Goal: Transaction & Acquisition: Download file/media

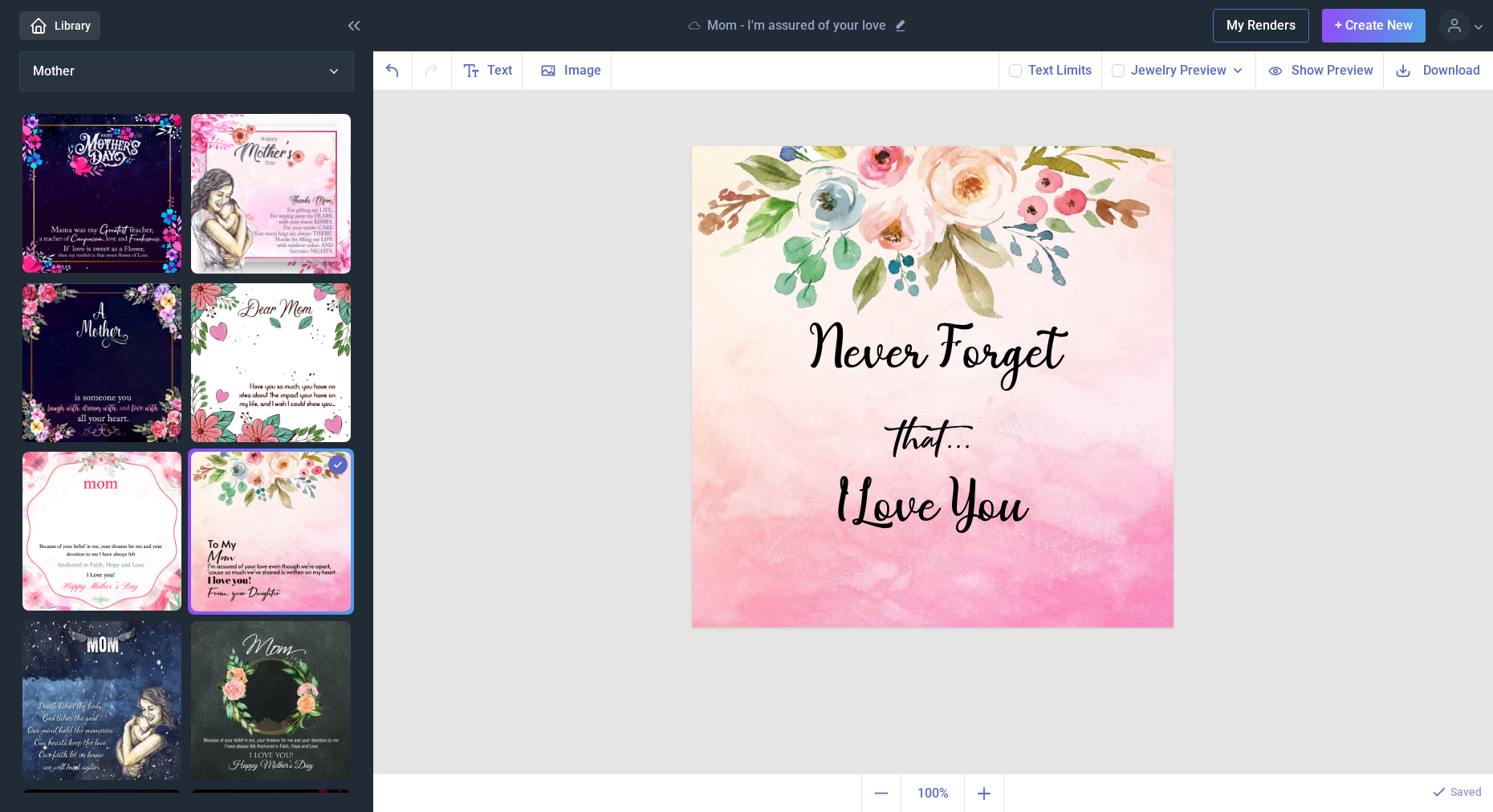
click at [70, 26] on link "Library" at bounding box center [60, 25] width 81 height 29
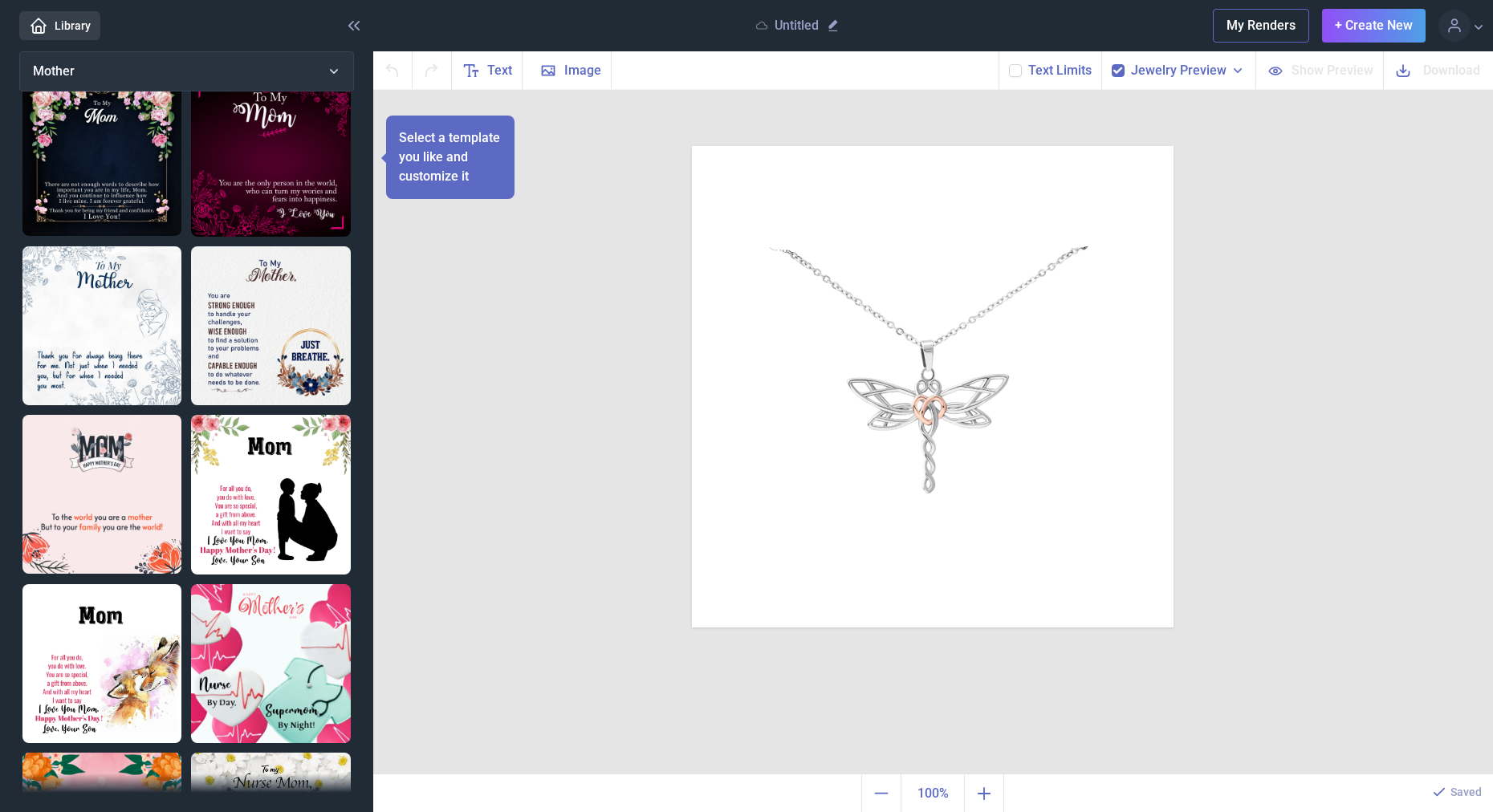
scroll to position [1070, 0]
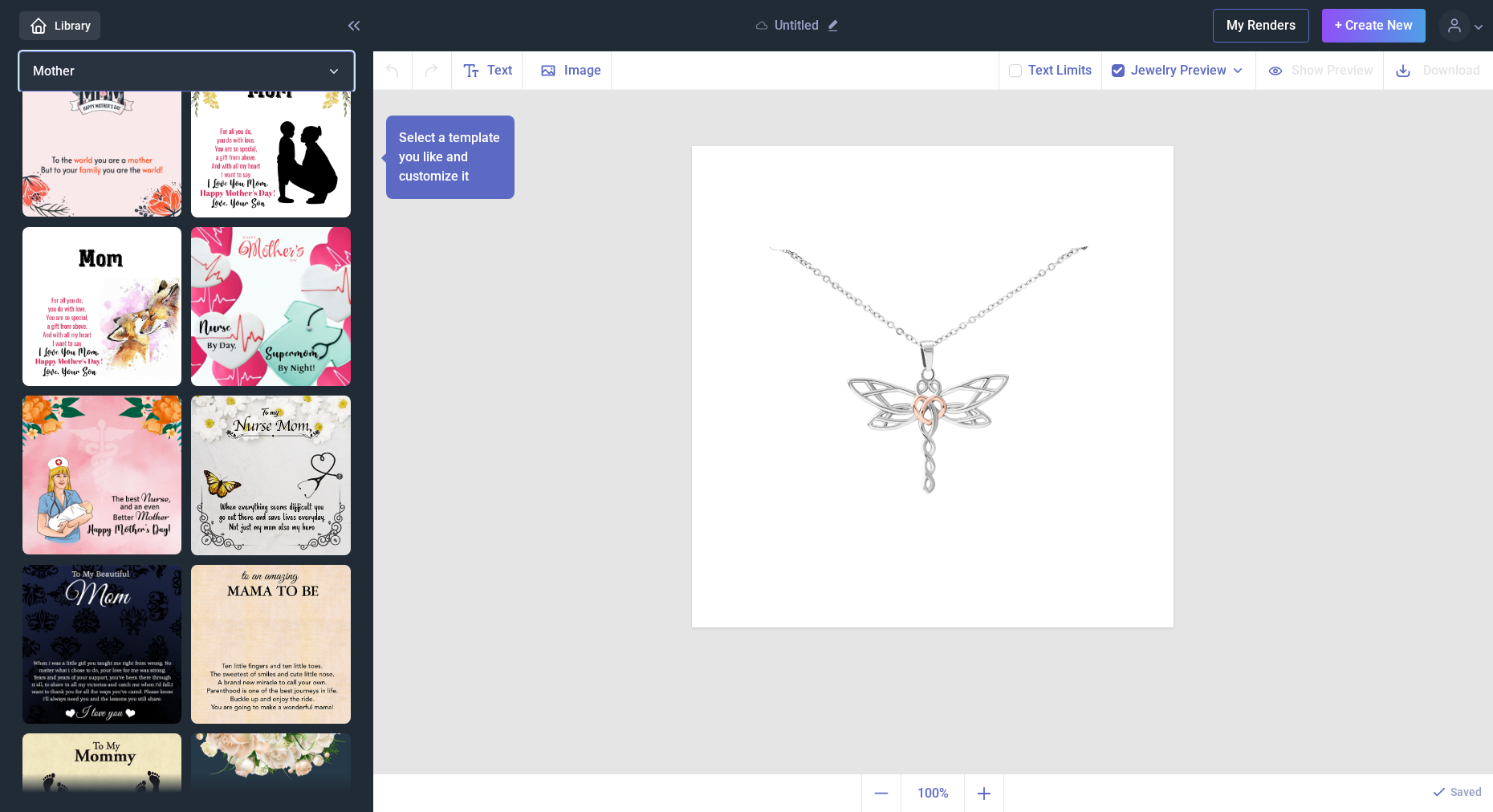
click at [206, 60] on button "Mother" at bounding box center [187, 71] width 334 height 40
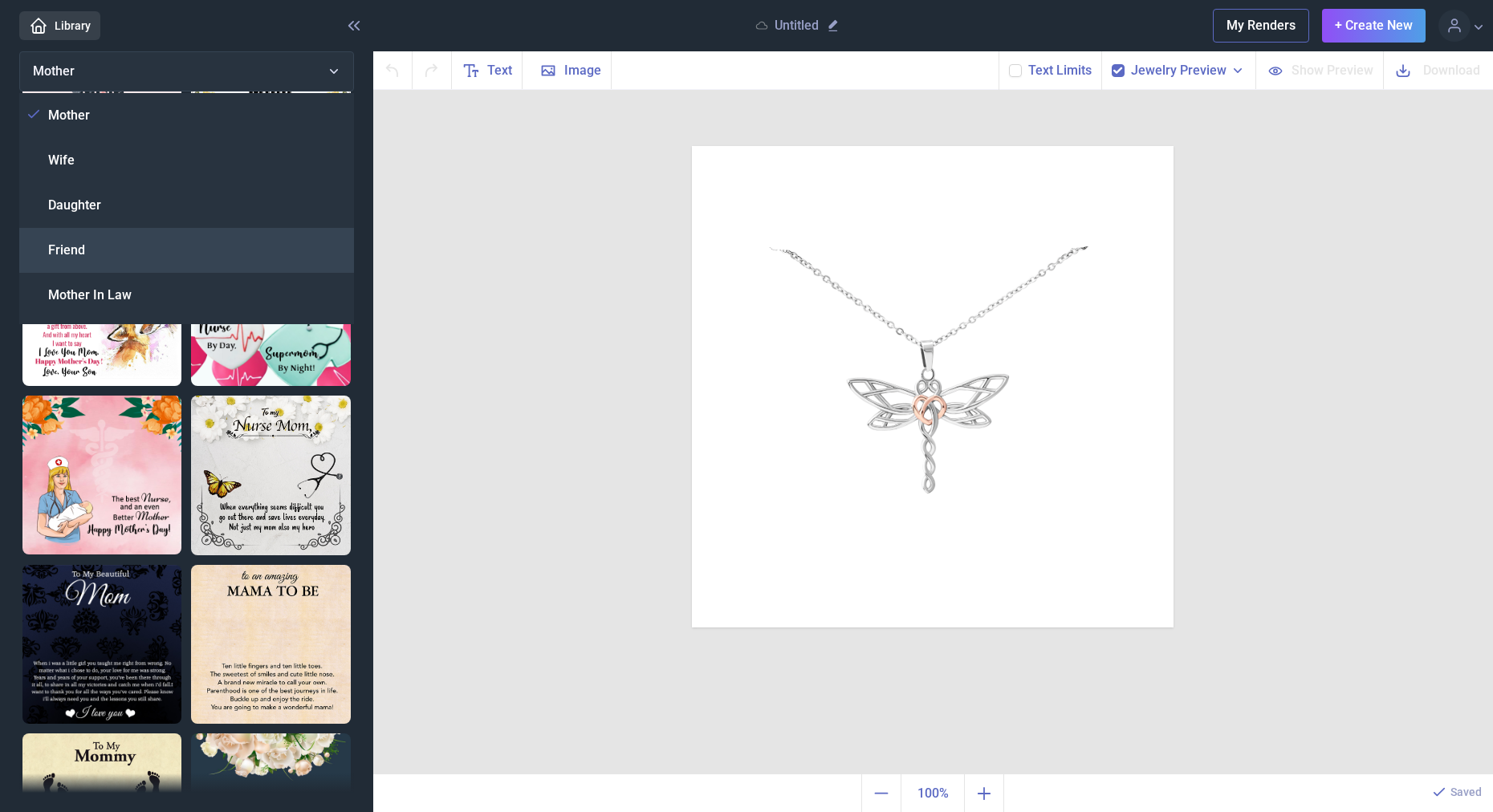
click at [162, 251] on div "Friend" at bounding box center [187, 250] width 334 height 45
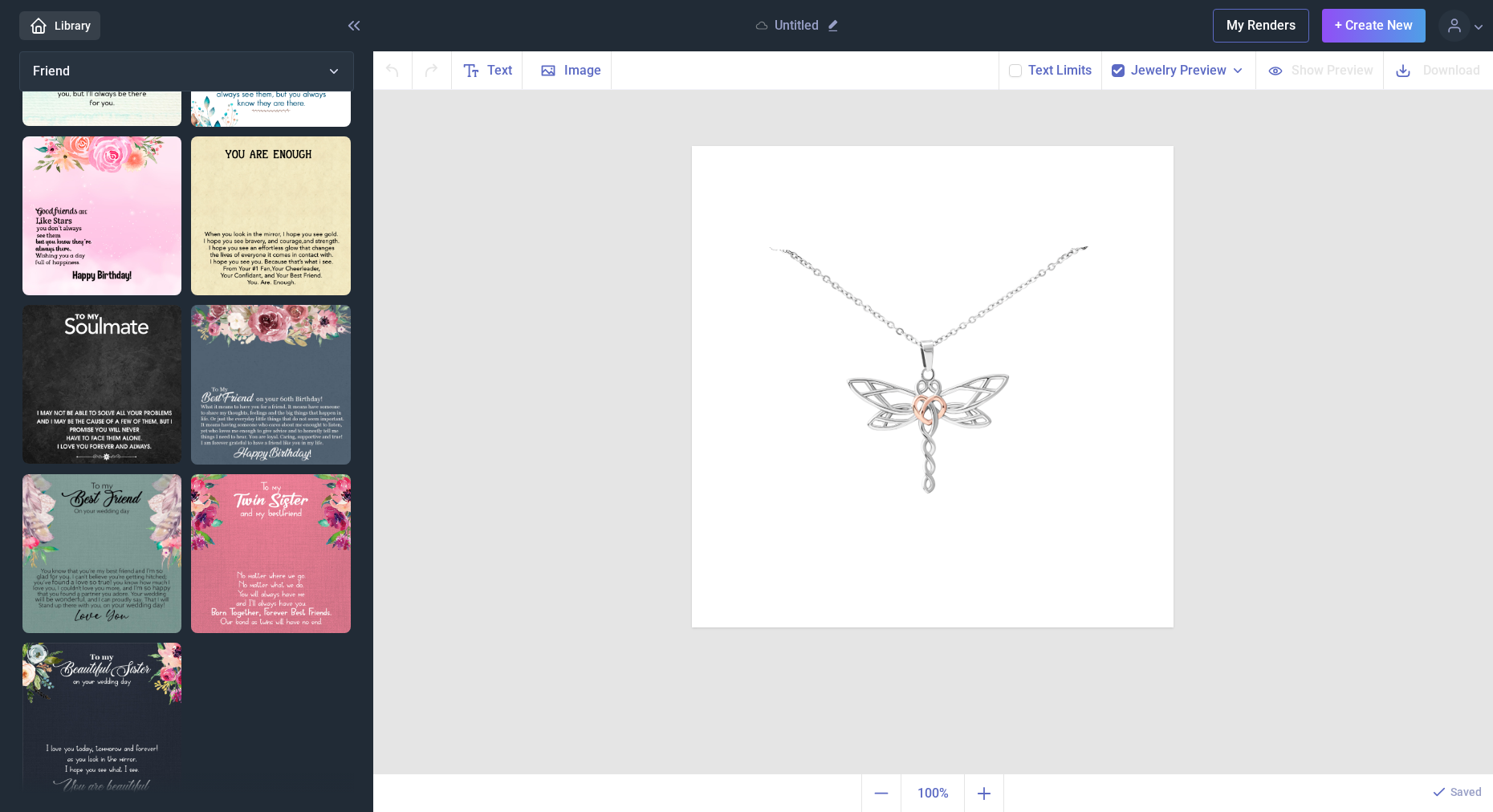
scroll to position [247, 0]
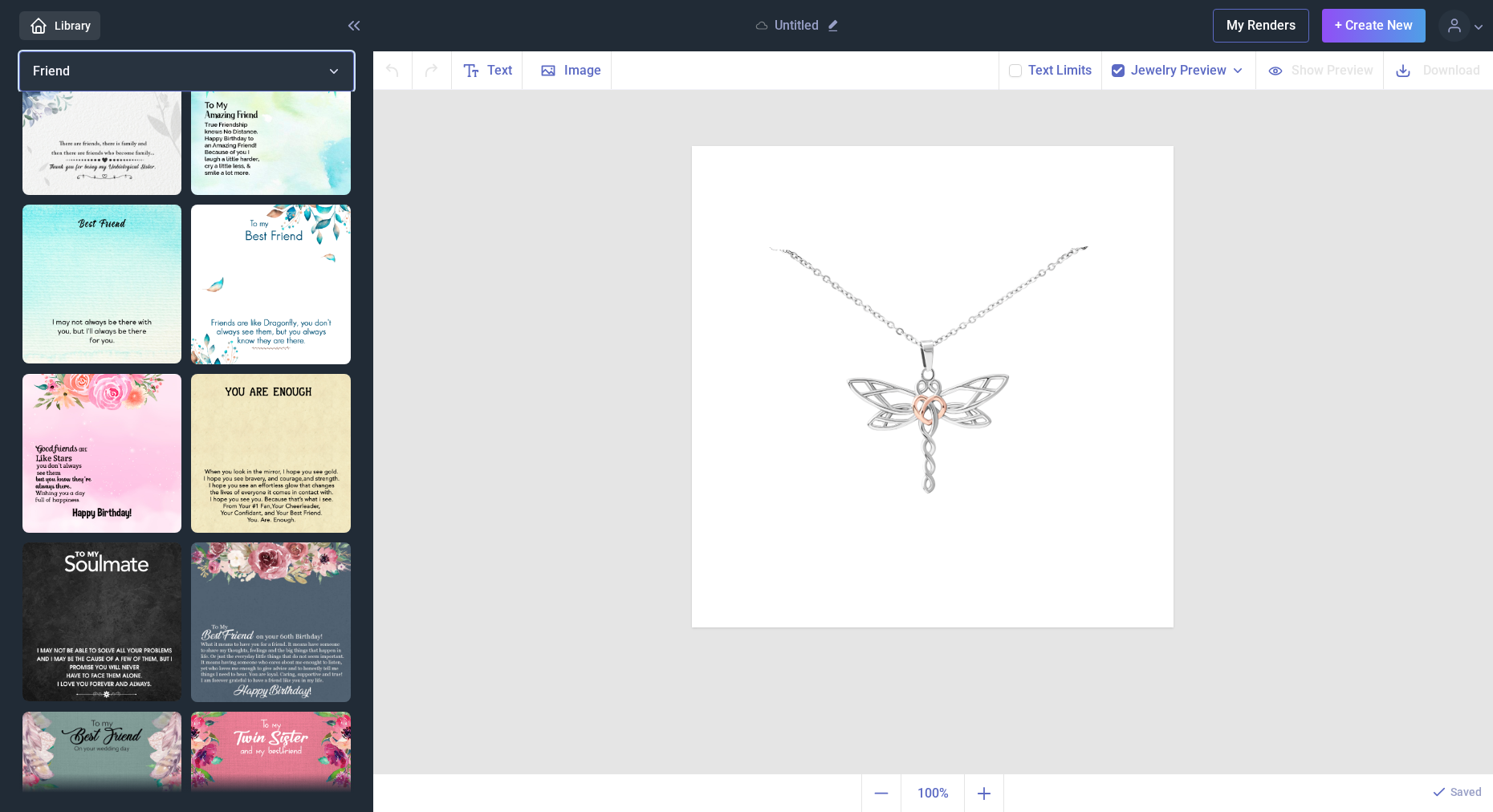
click at [245, 70] on button "Friend" at bounding box center [187, 71] width 334 height 40
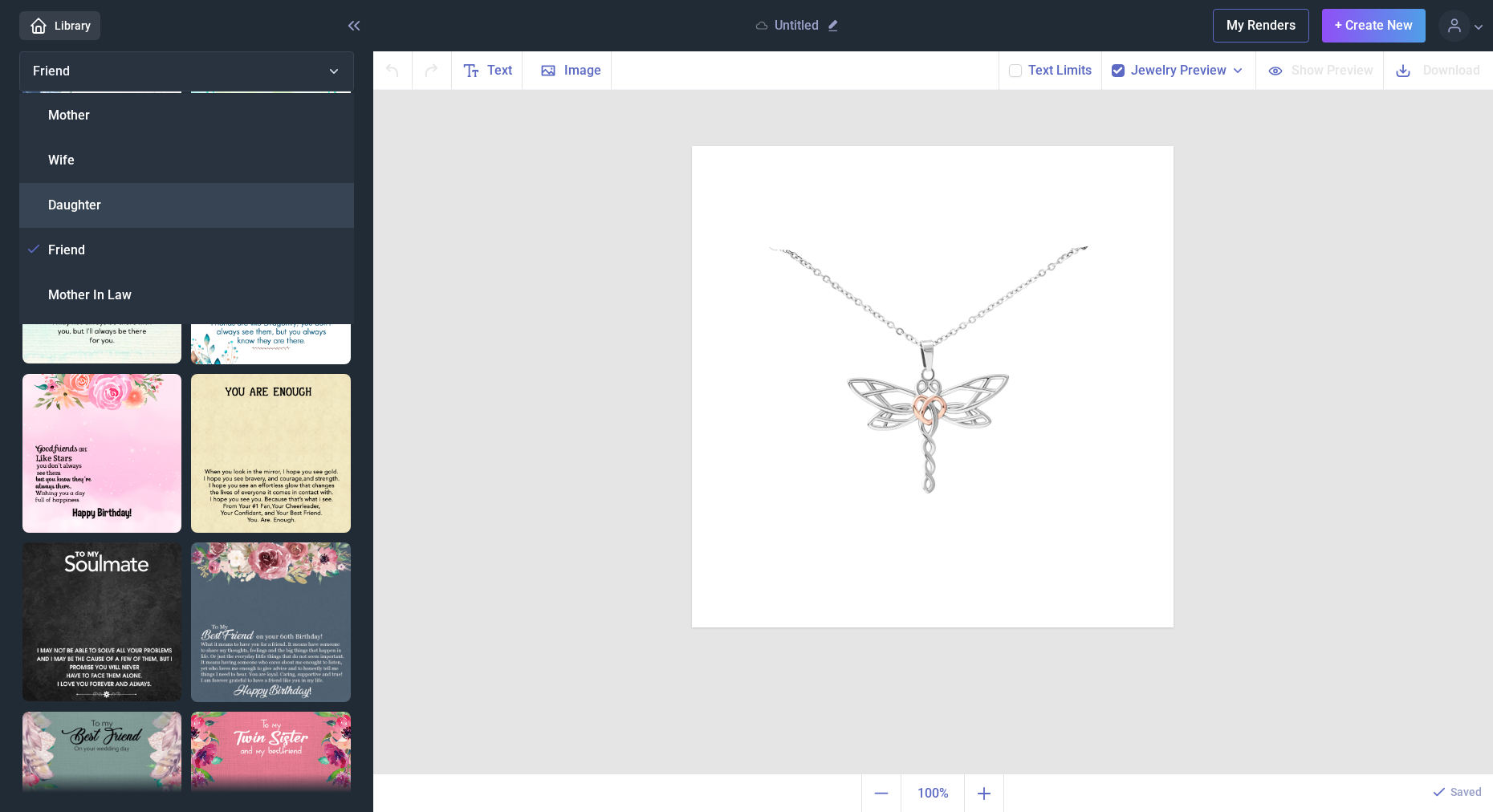
click at [182, 204] on div "Daughter" at bounding box center [187, 205] width 334 height 45
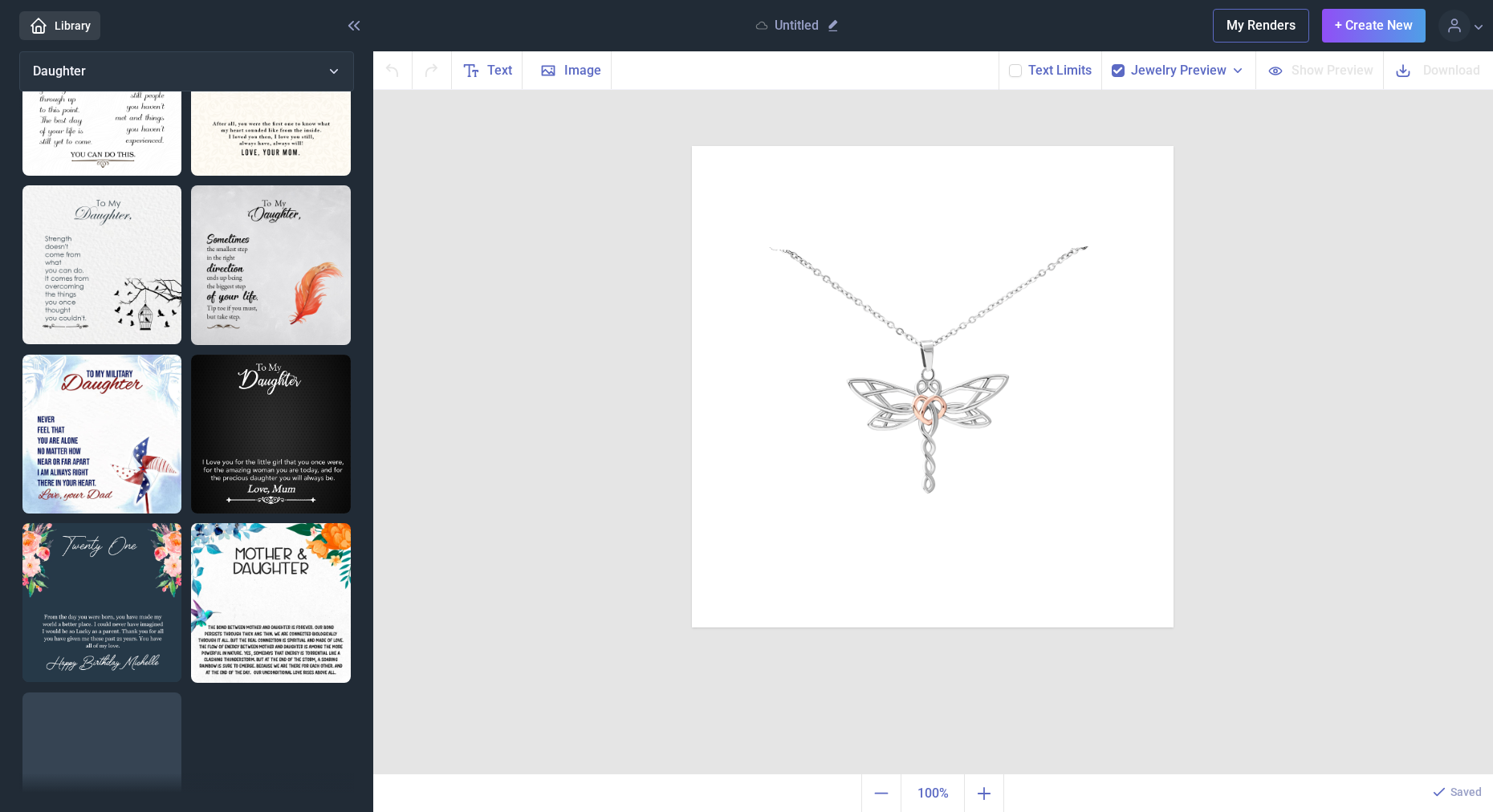
scroll to position [649, 0]
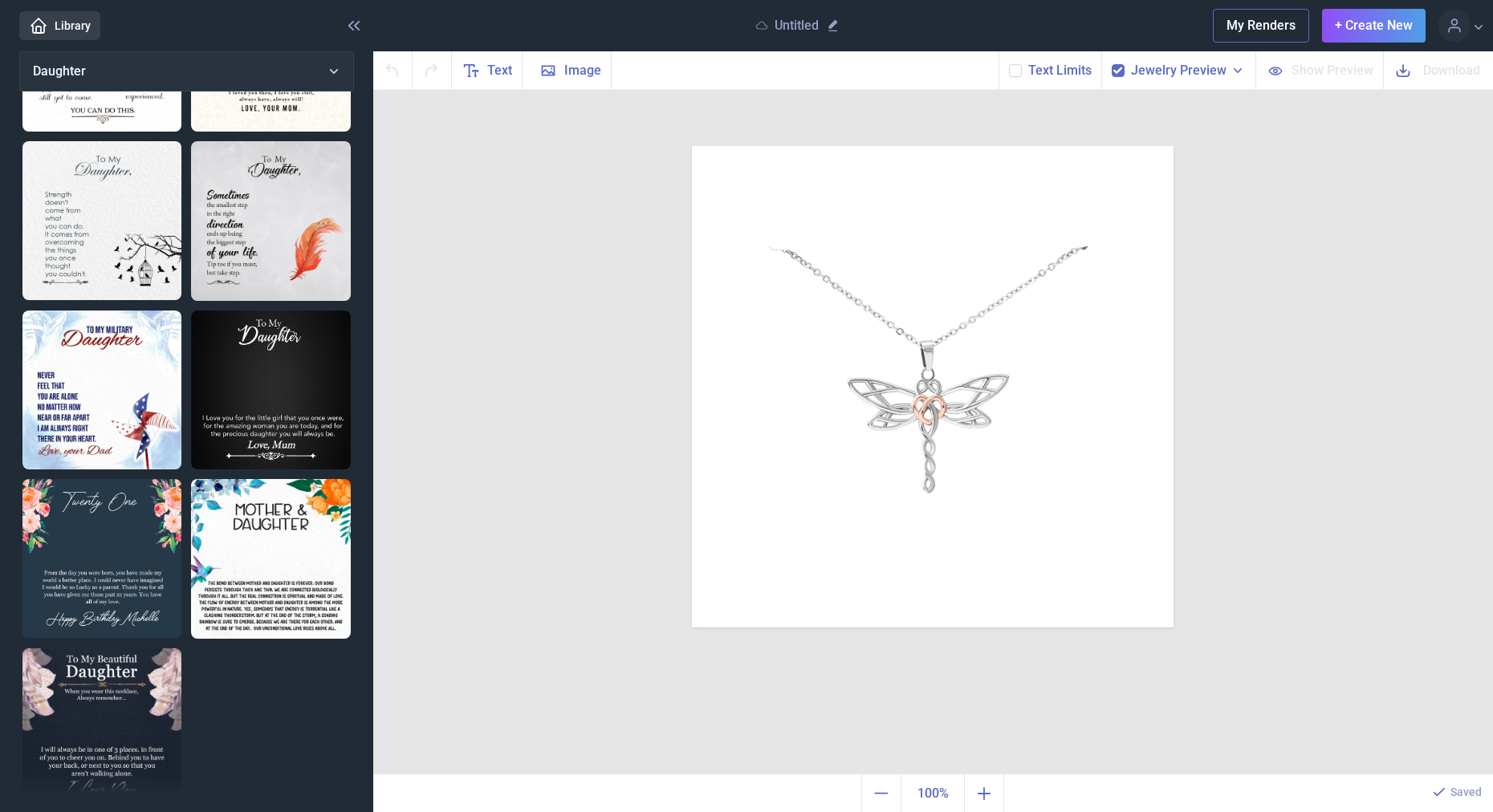
drag, startPoint x: 260, startPoint y: 300, endPoint x: 267, endPoint y: 294, distance: 9.2
click at [260, 311] on img at bounding box center [271, 390] width 160 height 160
checkbox input "false"
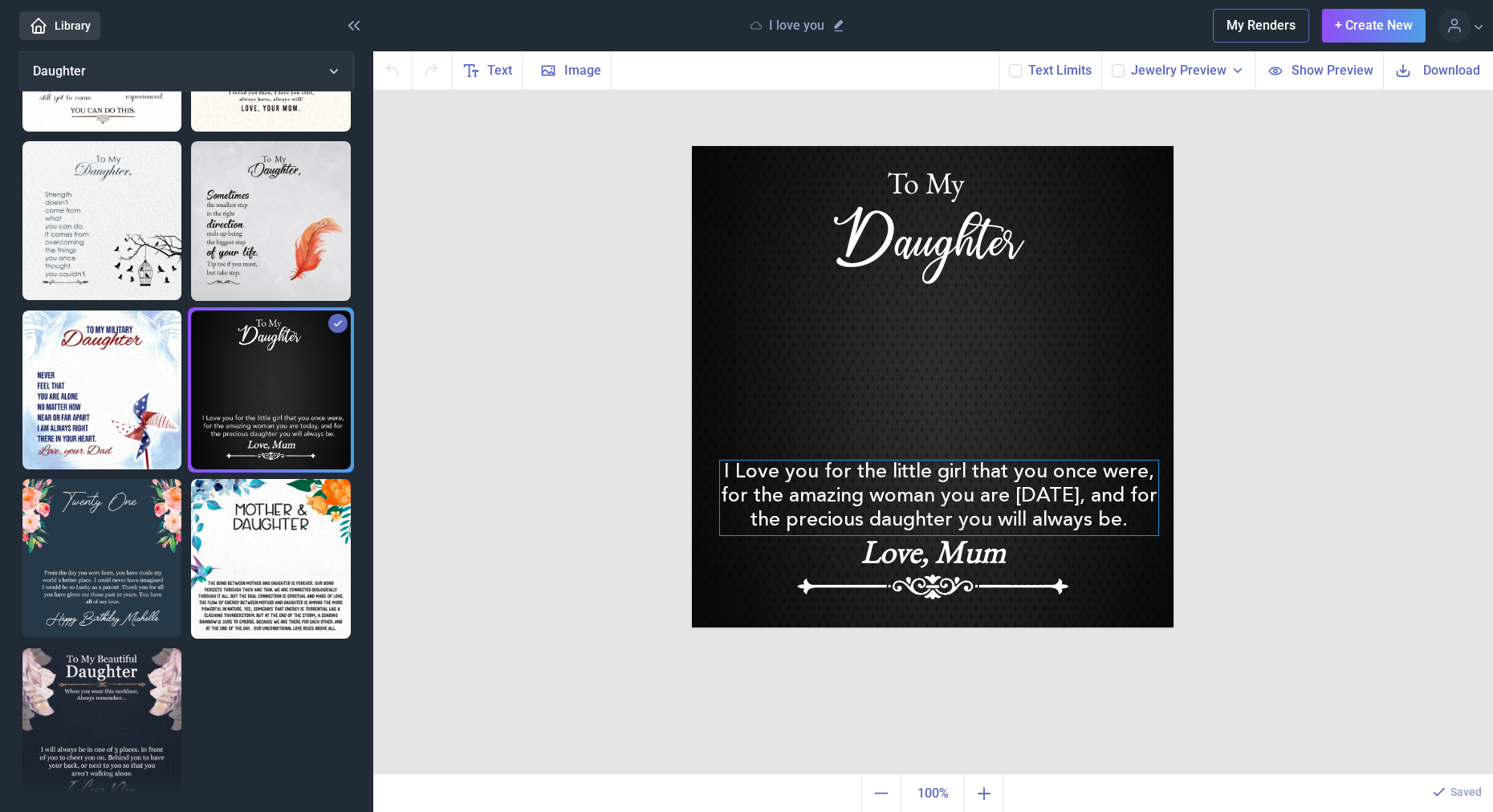
click at [968, 146] on div "I Love you for the little girl that you once were, for the amazing woman you ar…" at bounding box center [933, 146] width 482 height 0
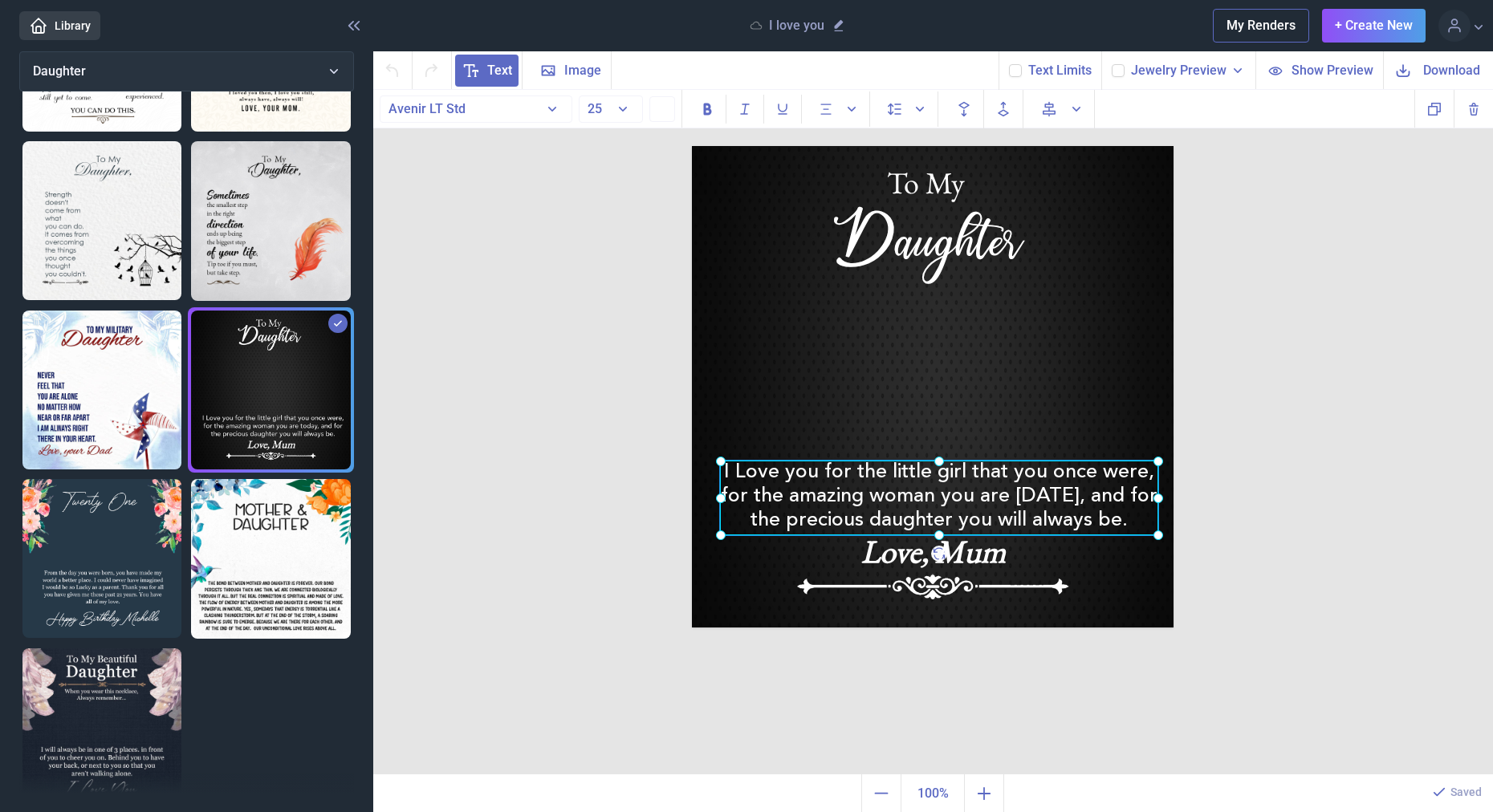
click at [968, 491] on div at bounding box center [938, 497] width 438 height 75
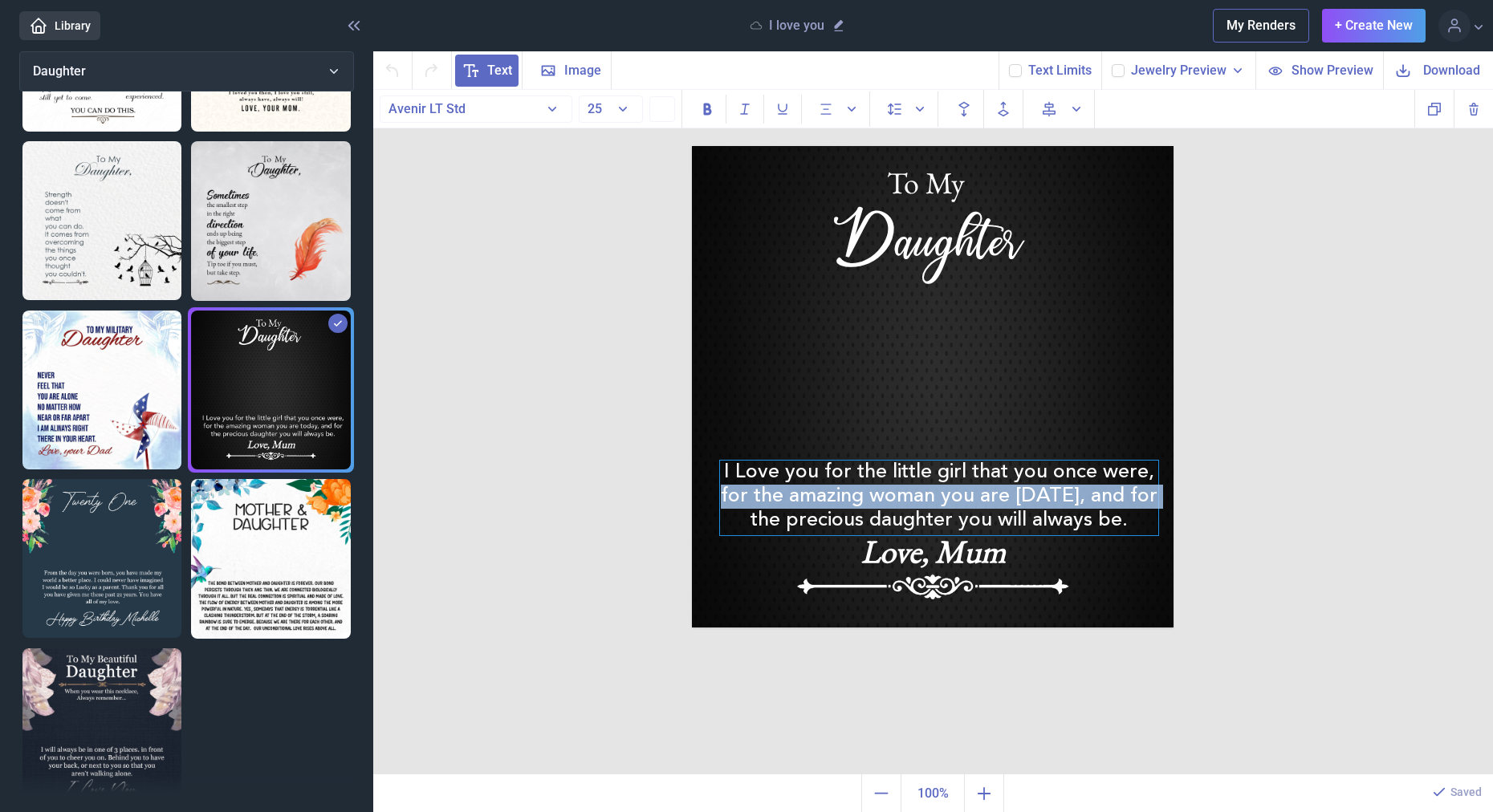
click at [968, 491] on div "for the amazing woman you are [DATE], and for" at bounding box center [938, 497] width 438 height 24
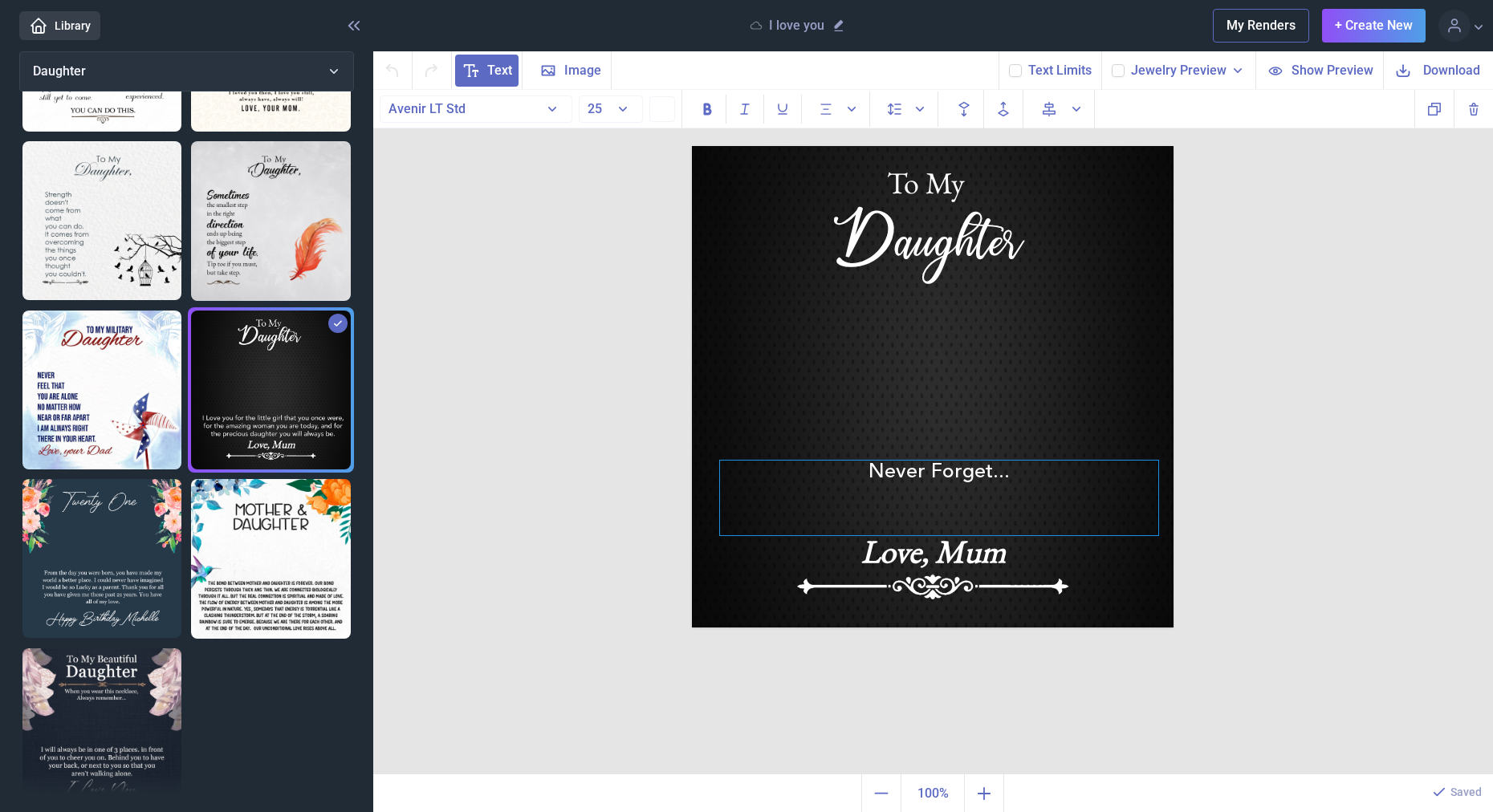
click at [1217, 455] on div "To My Daughter Never Forget... Love, Mum Duplicate Delete Backwards > Forward" at bounding box center [933, 432] width 1120 height 685
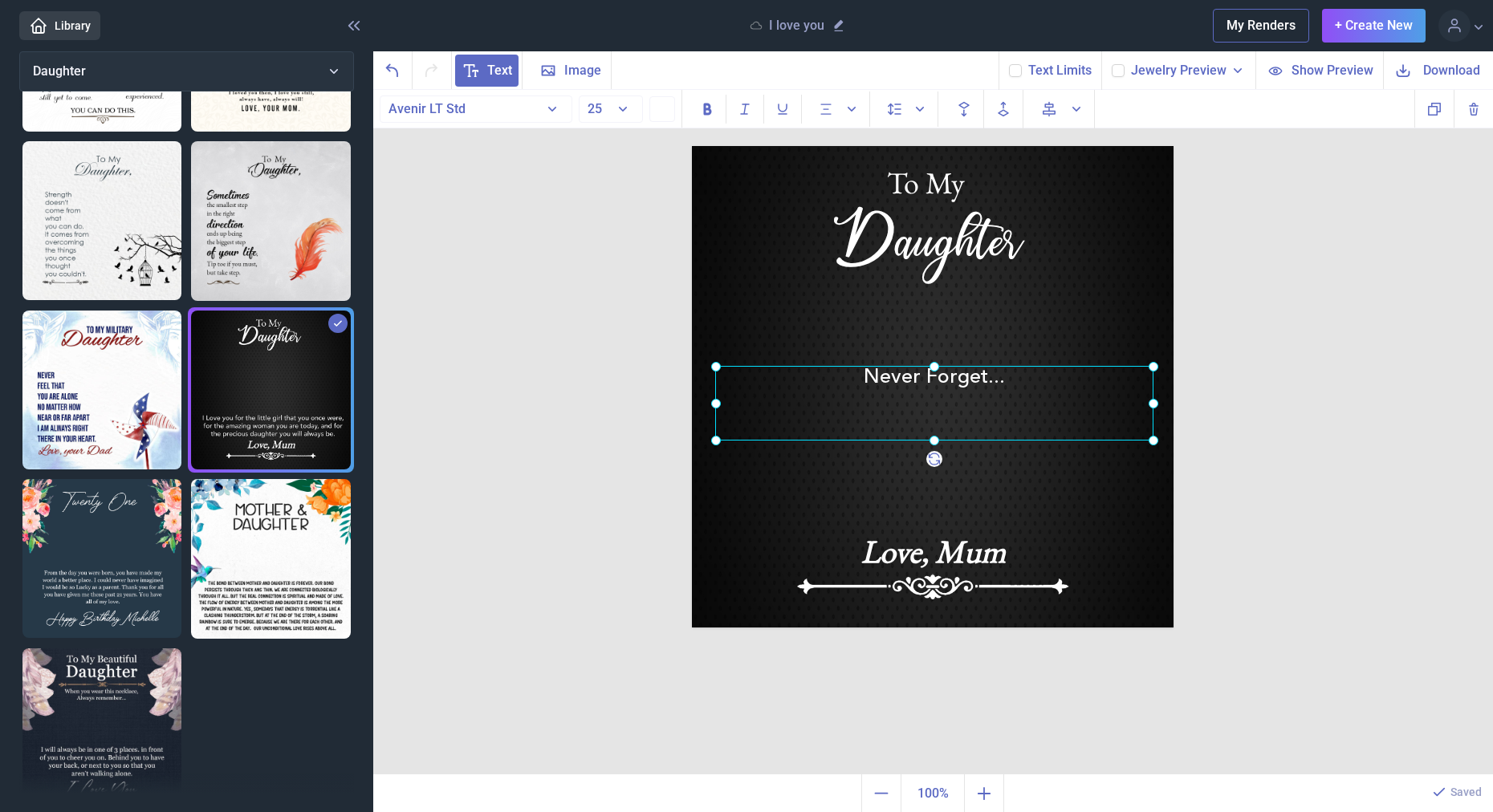
drag, startPoint x: 978, startPoint y: 493, endPoint x: 972, endPoint y: 382, distance: 111.2
click at [692, 146] on div "Never Forget..." at bounding box center [692, 146] width 0 height 0
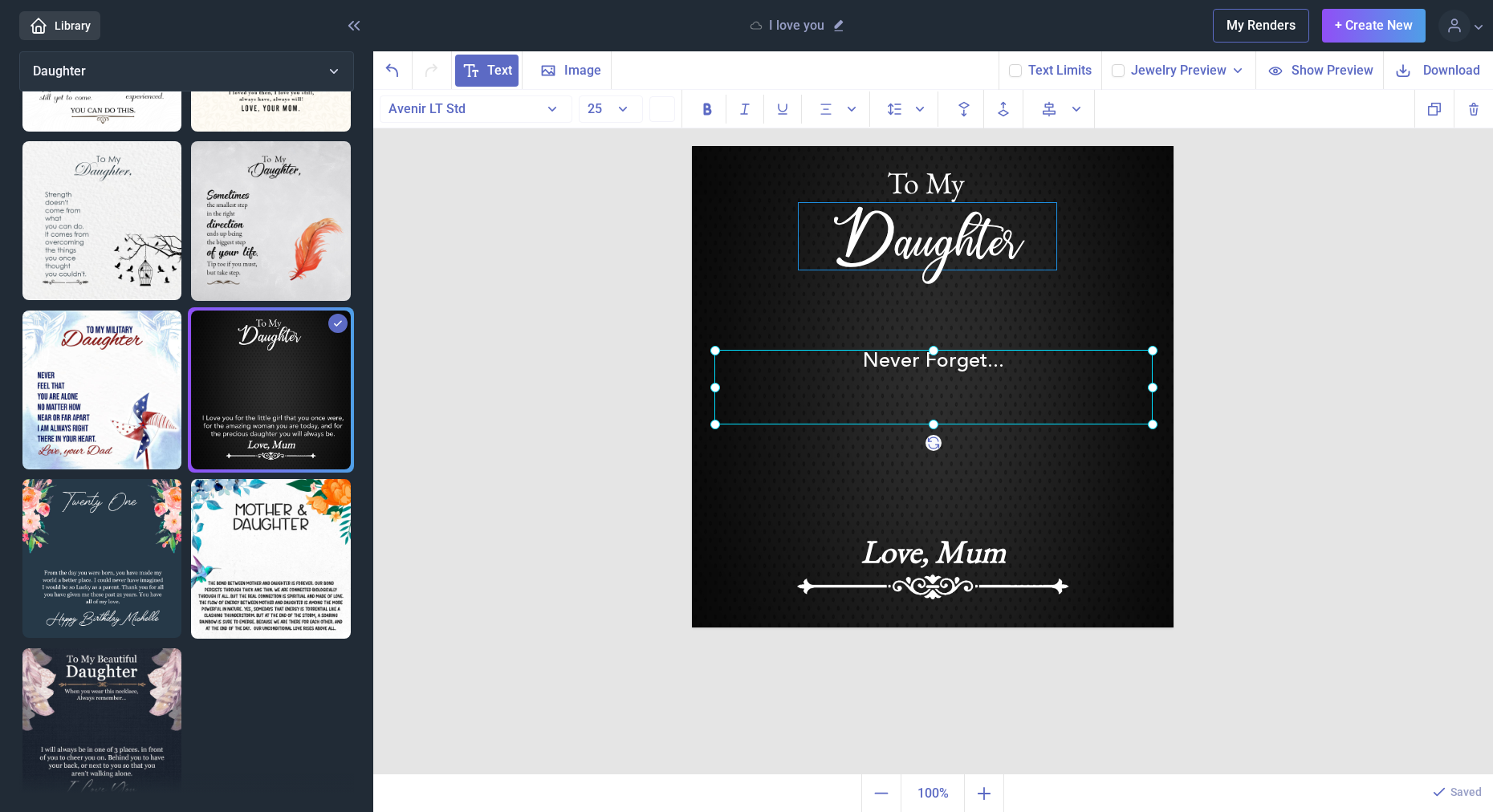
click at [956, 146] on div "Daughter" at bounding box center [933, 146] width 482 height 0
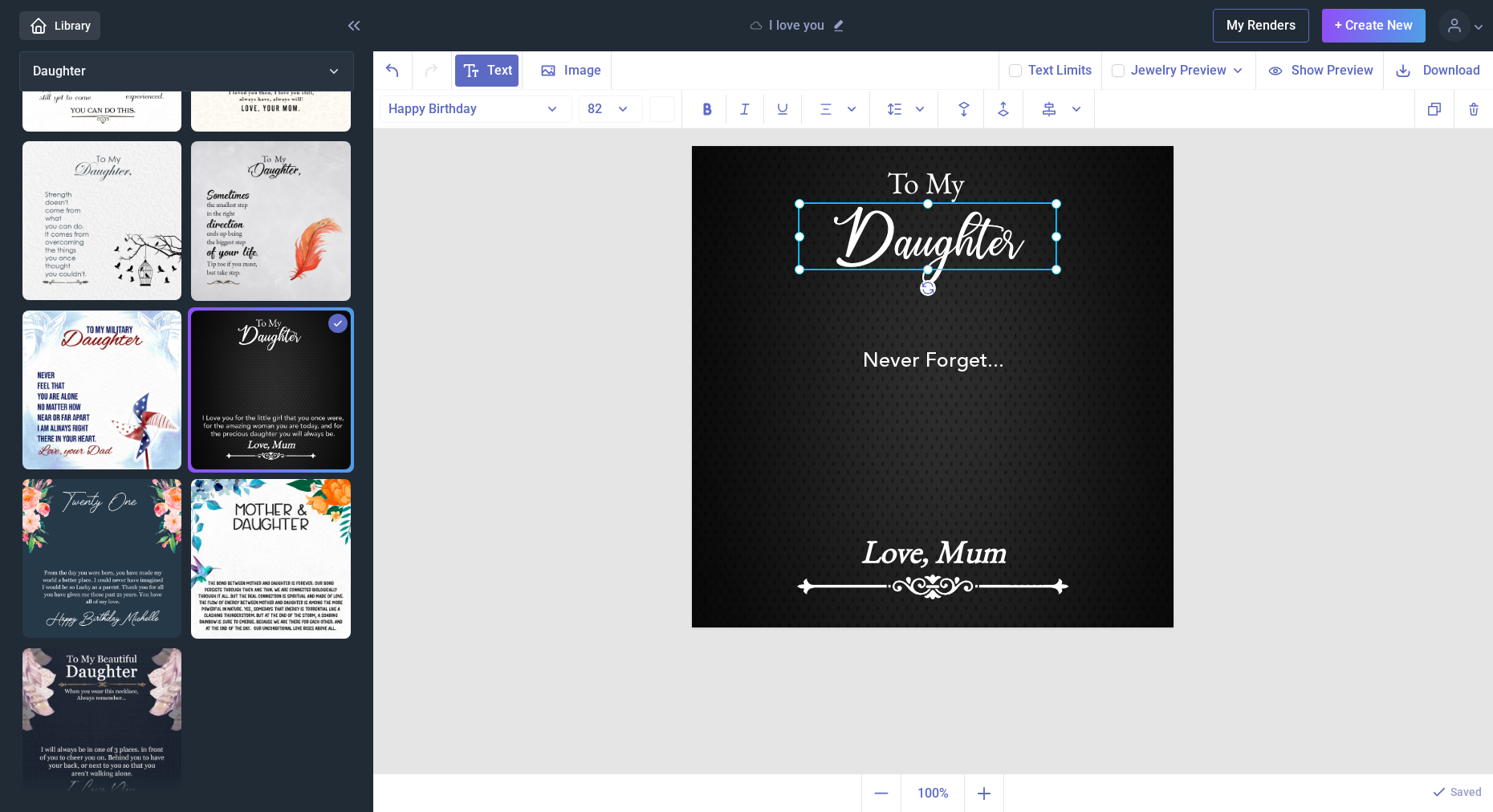
click at [956, 250] on div at bounding box center [927, 235] width 258 height 66
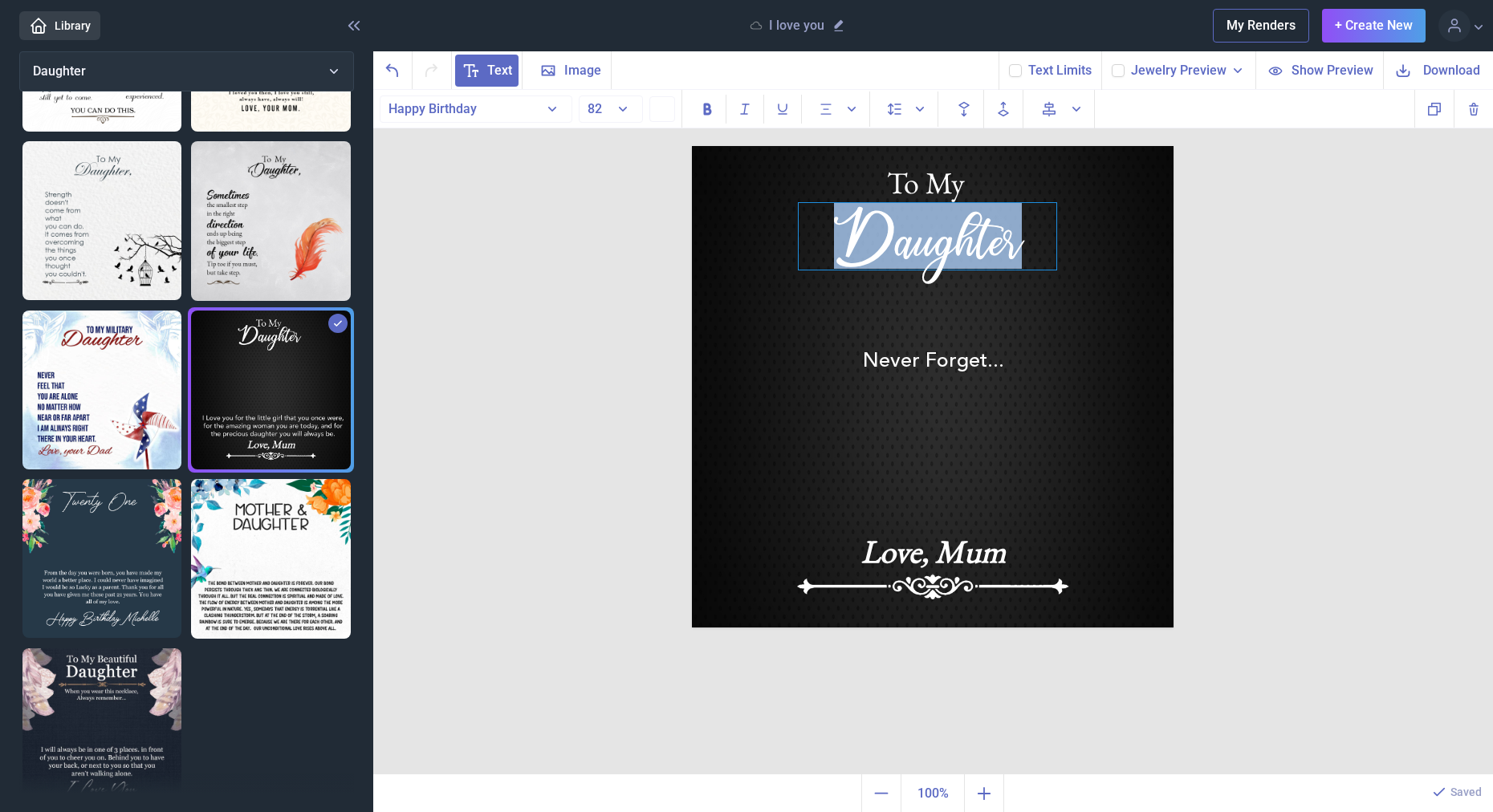
click at [955, 249] on div "Daughter" at bounding box center [927, 235] width 258 height 66
click at [955, 248] on div "Daughter" at bounding box center [927, 235] width 258 height 66
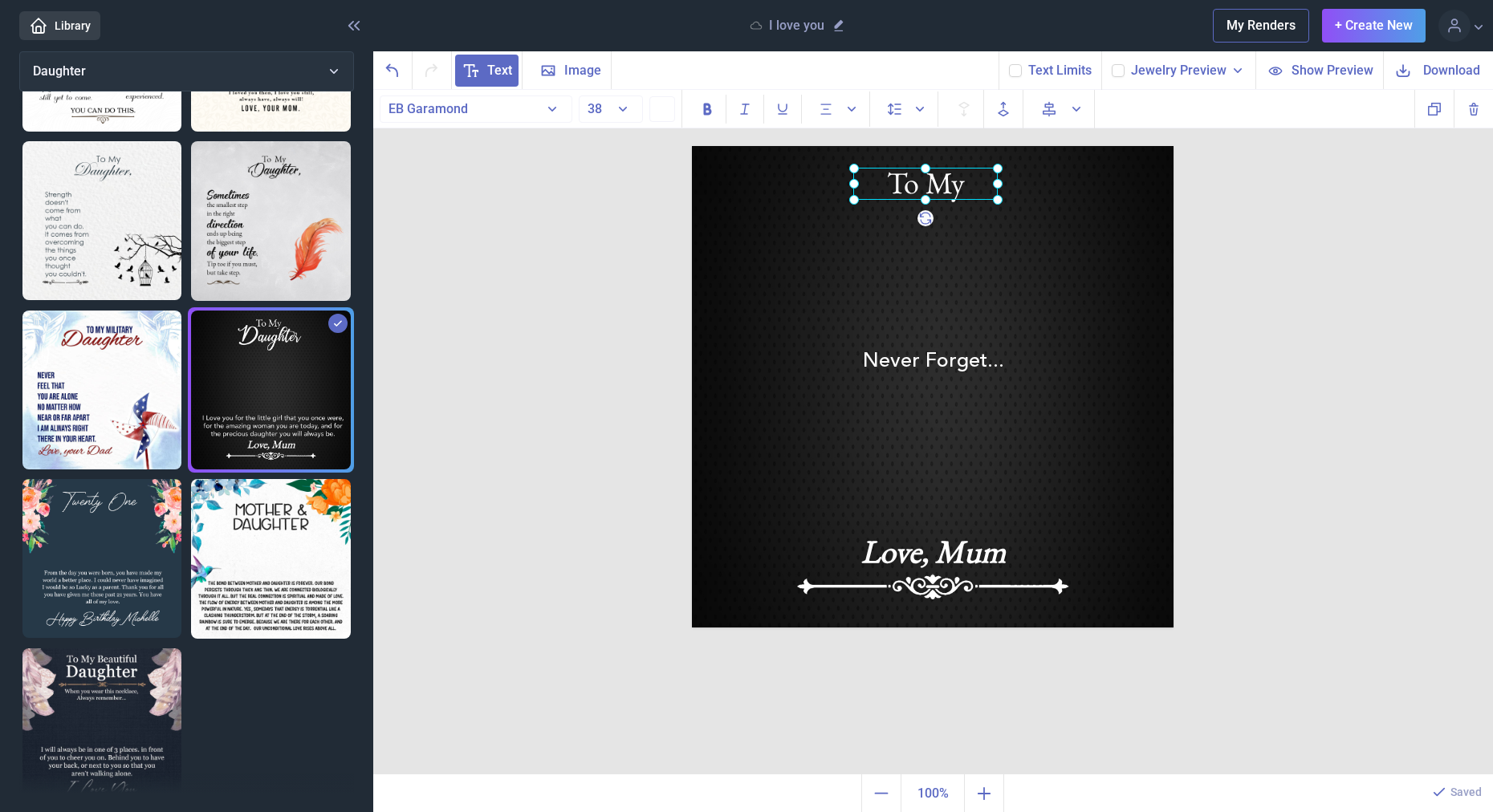
click at [692, 146] on div "To My" at bounding box center [692, 146] width 0 height 0
click at [958, 186] on div at bounding box center [925, 184] width 145 height 32
click at [958, 185] on div at bounding box center [923, 182] width 145 height 32
click at [957, 182] on div "To My" at bounding box center [923, 182] width 145 height 32
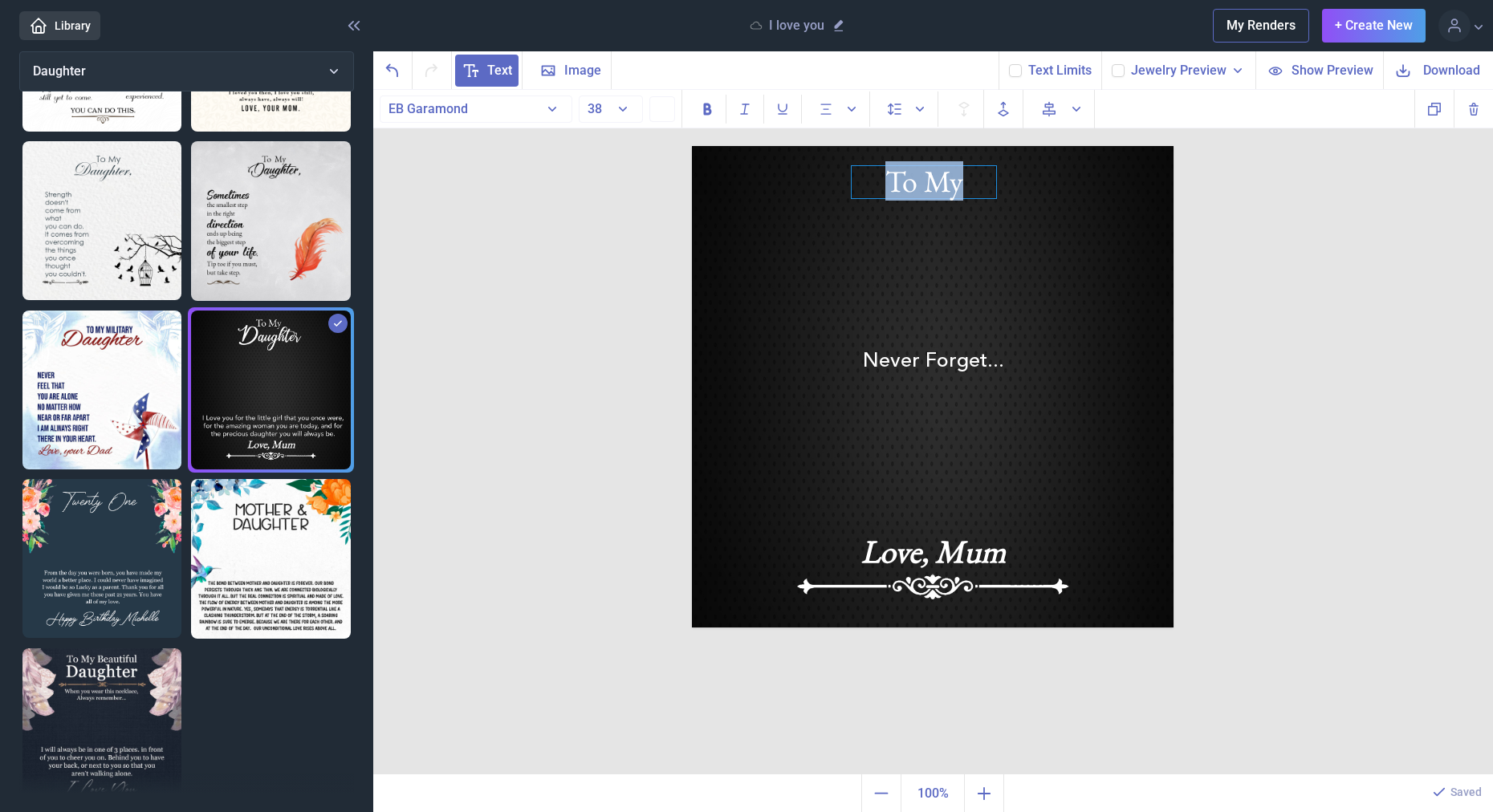
click at [953, 182] on div "To My" at bounding box center [923, 182] width 145 height 32
click at [953, 183] on div "To My" at bounding box center [922, 182] width 145 height 32
click at [966, 347] on img at bounding box center [933, 386] width 482 height 482
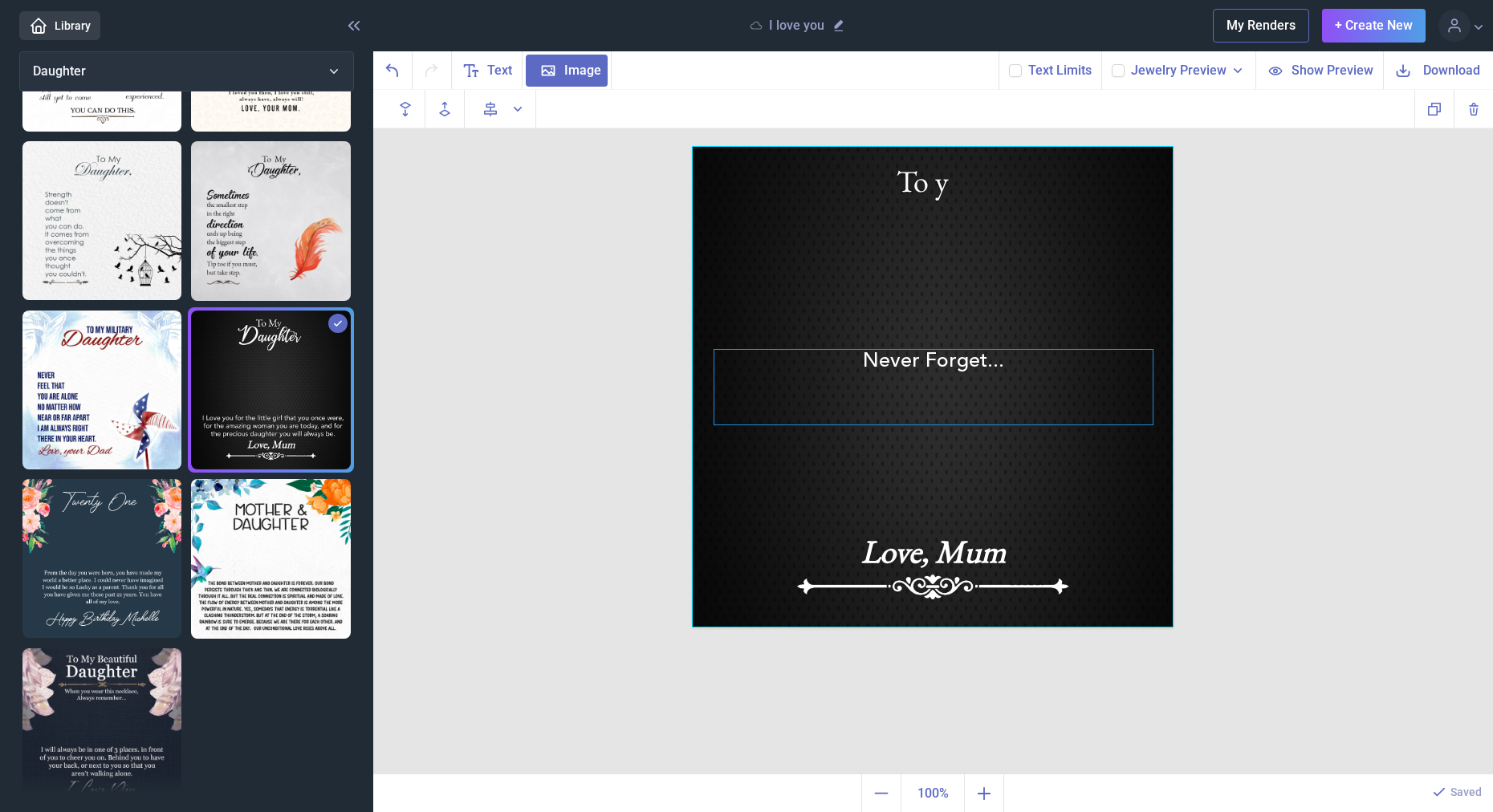
click at [967, 146] on div "Never Forget..." at bounding box center [933, 146] width 482 height 0
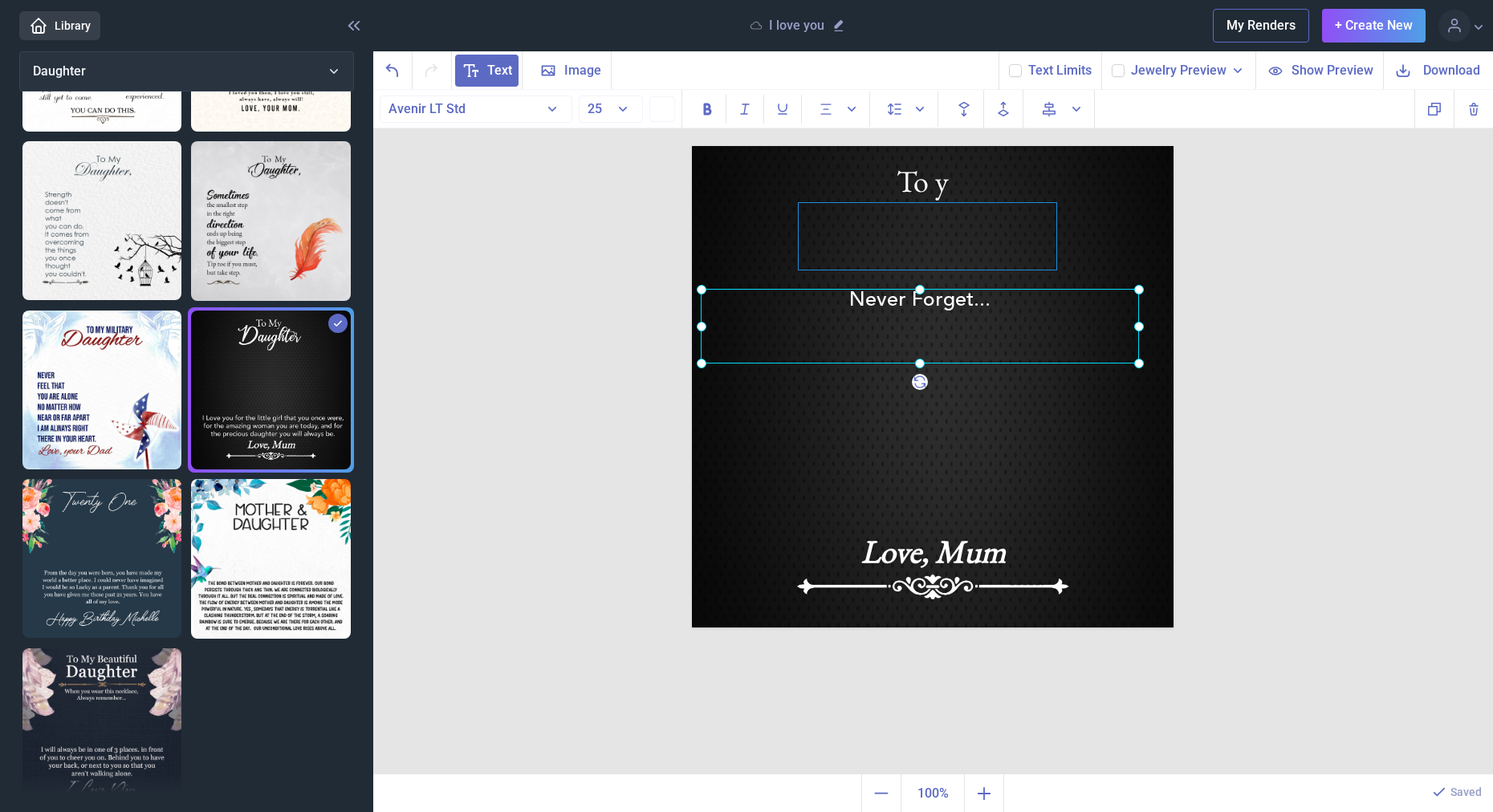
drag, startPoint x: 967, startPoint y: 357, endPoint x: 957, endPoint y: 230, distance: 127.4
click at [955, 288] on div at bounding box center [919, 326] width 438 height 75
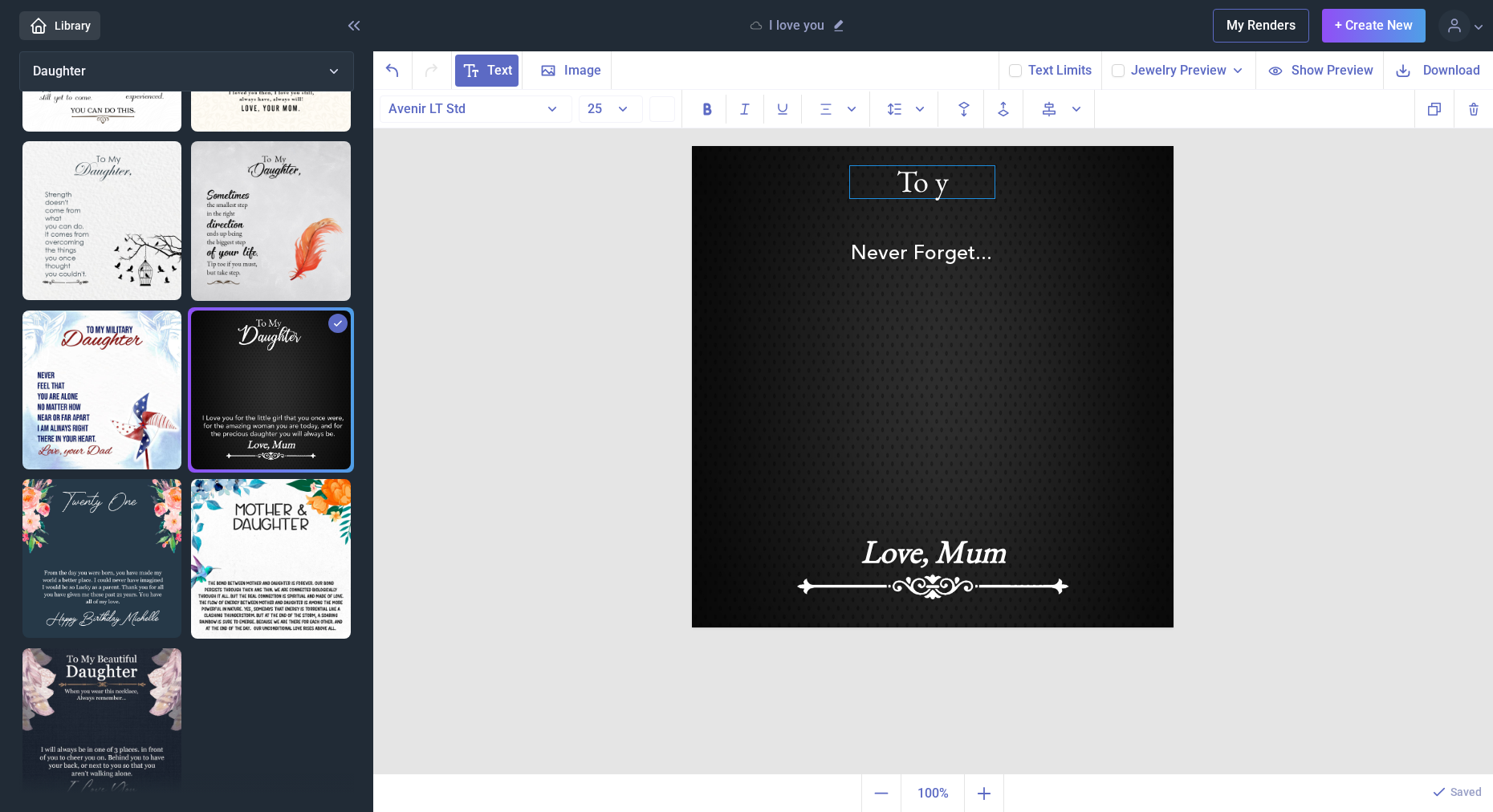
click at [917, 180] on div "To y" at bounding box center [922, 182] width 145 height 32
click at [1413, 225] on div "Never Forget... Love, Mum Duplicate Delete Backwards > Forward" at bounding box center [933, 432] width 1120 height 685
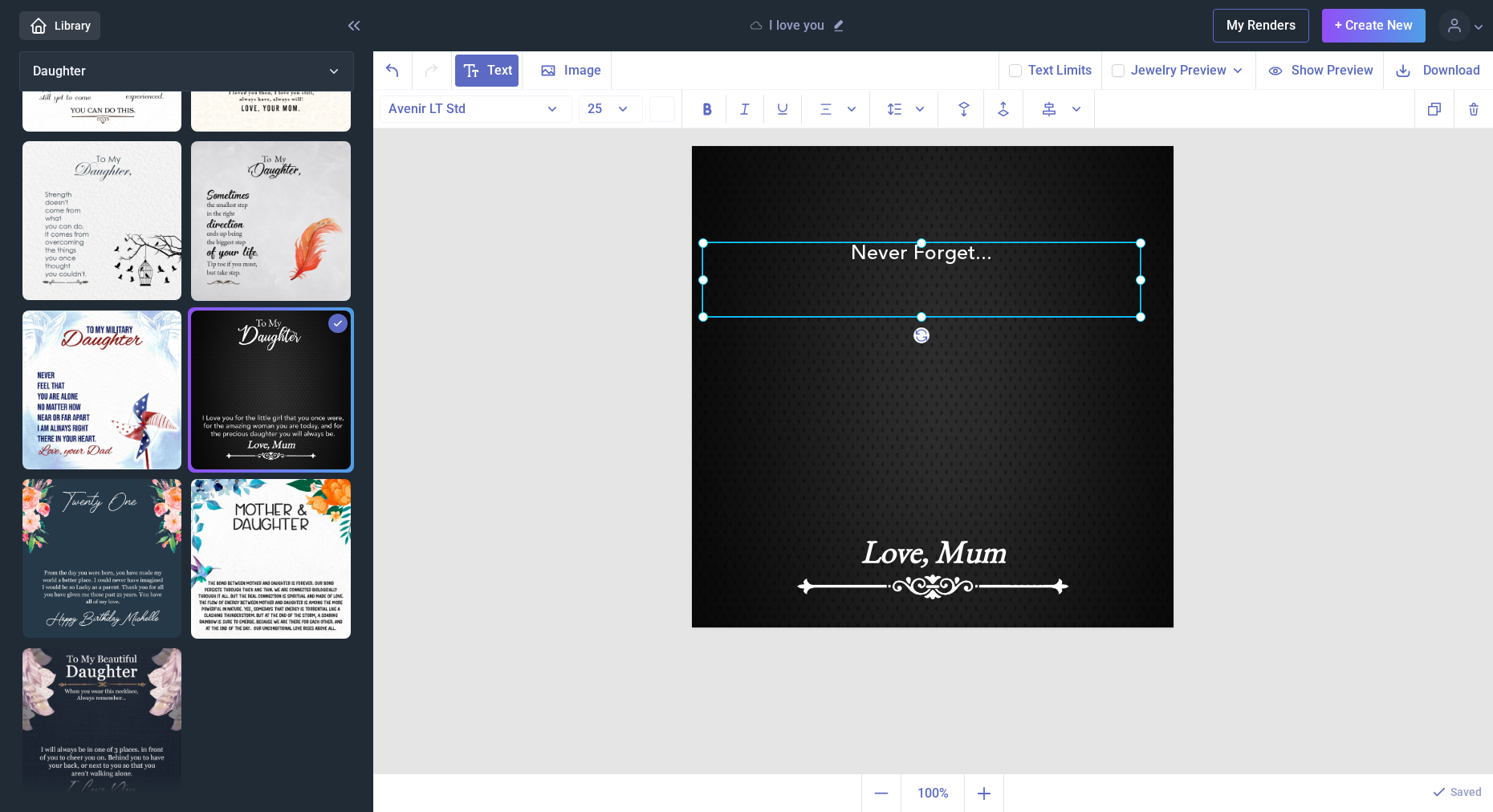
click at [692, 146] on div "Never Forget..." at bounding box center [692, 146] width 0 height 0
click at [943, 261] on div at bounding box center [921, 280] width 438 height 75
click at [943, 261] on div "Never Forget..." at bounding box center [921, 280] width 438 height 75
click at [951, 259] on div "Never Forget..." at bounding box center [921, 280] width 438 height 75
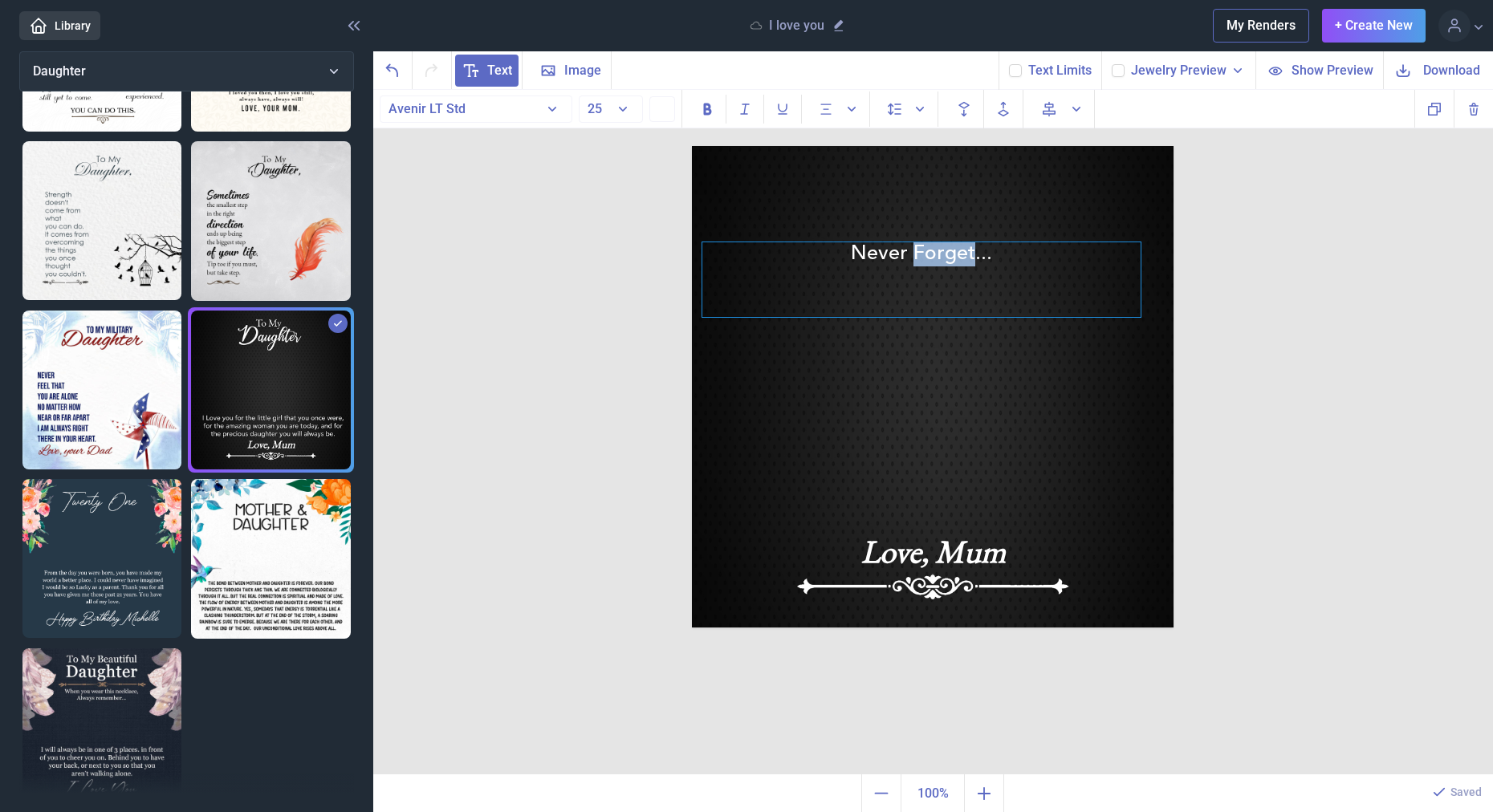
click at [951, 259] on div "Never Forget..." at bounding box center [921, 280] width 438 height 75
click at [623, 103] on button "25" at bounding box center [611, 108] width 64 height 27
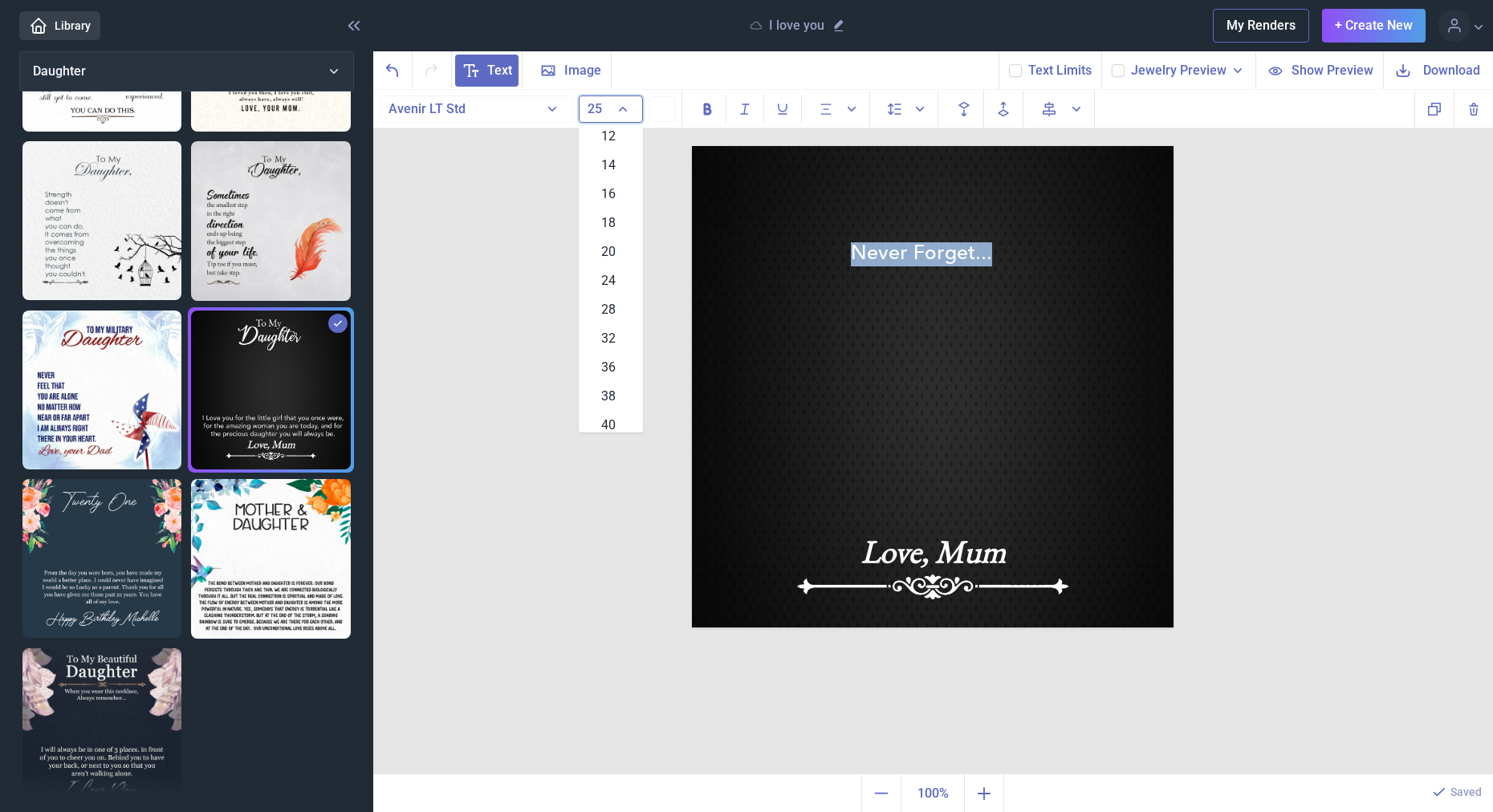
scroll to position [237, 0]
click at [604, 335] on span "44" at bounding box center [608, 334] width 14 height 20
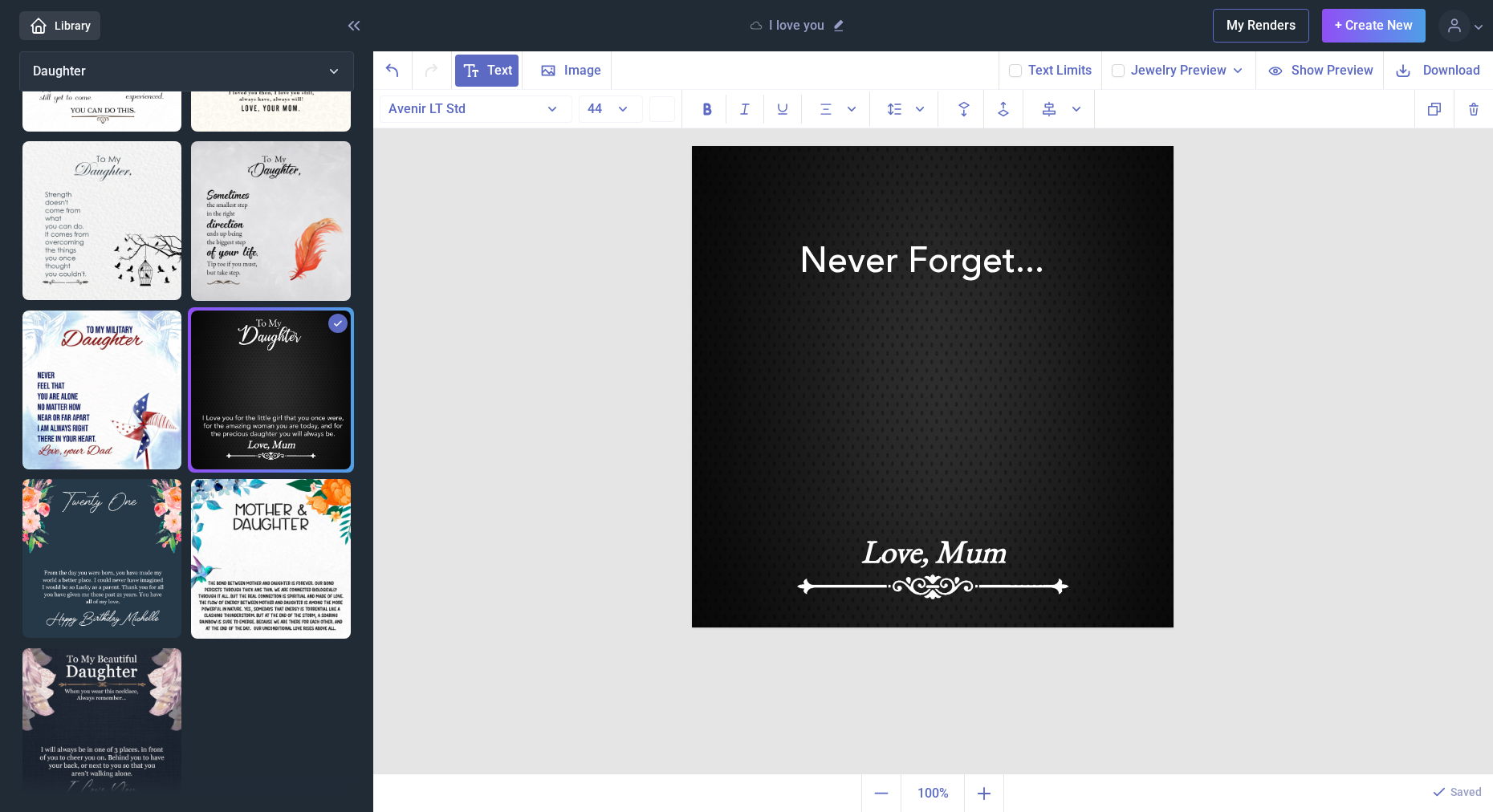
click at [1225, 290] on div "Never Forget... Love, Mum Duplicate Delete Backwards > Forward" at bounding box center [933, 432] width 1120 height 685
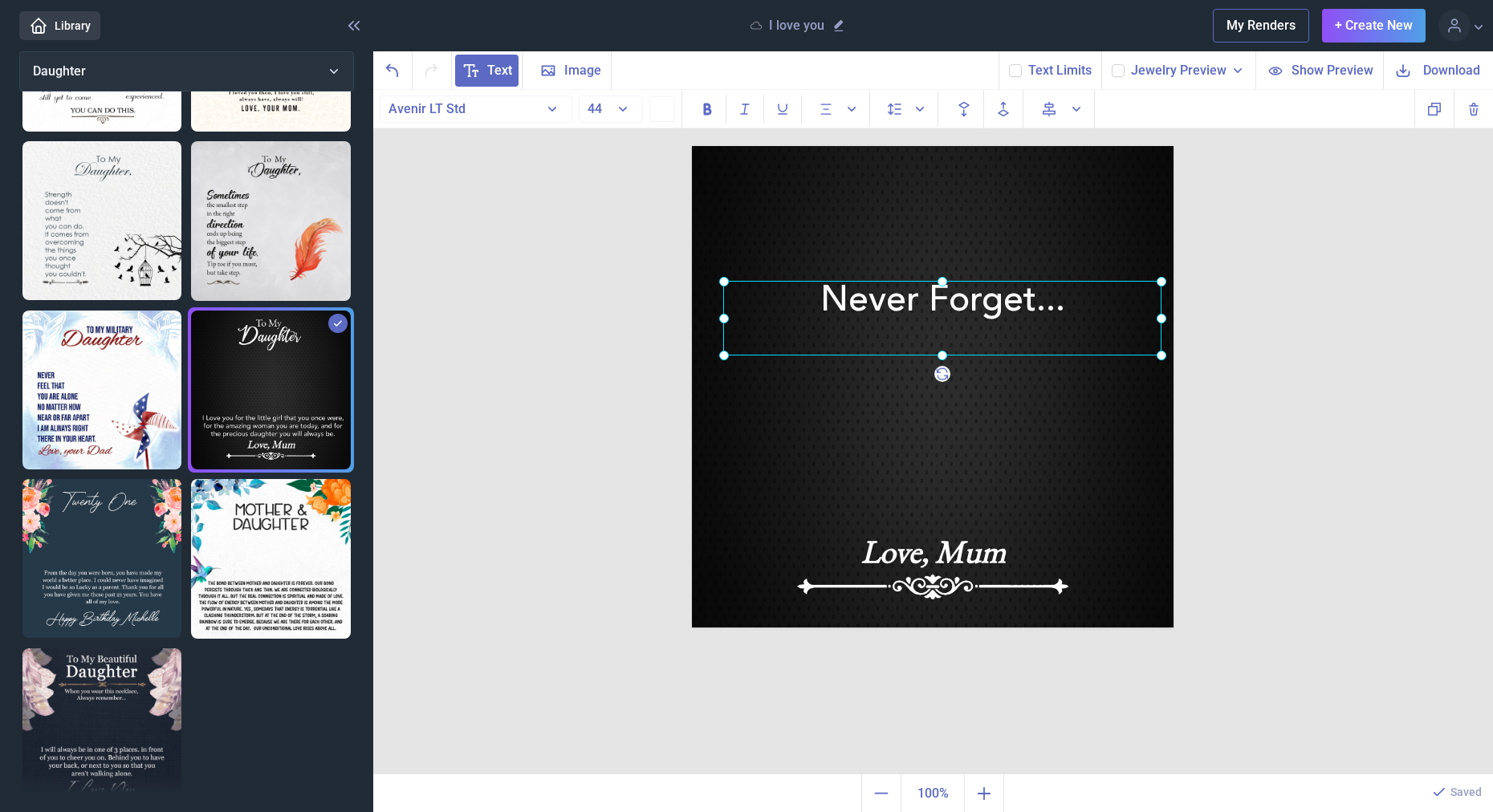
drag, startPoint x: 1014, startPoint y: 278, endPoint x: 1032, endPoint y: 315, distance: 41.1
click at [692, 146] on div "Never Forget..." at bounding box center [692, 146] width 0 height 0
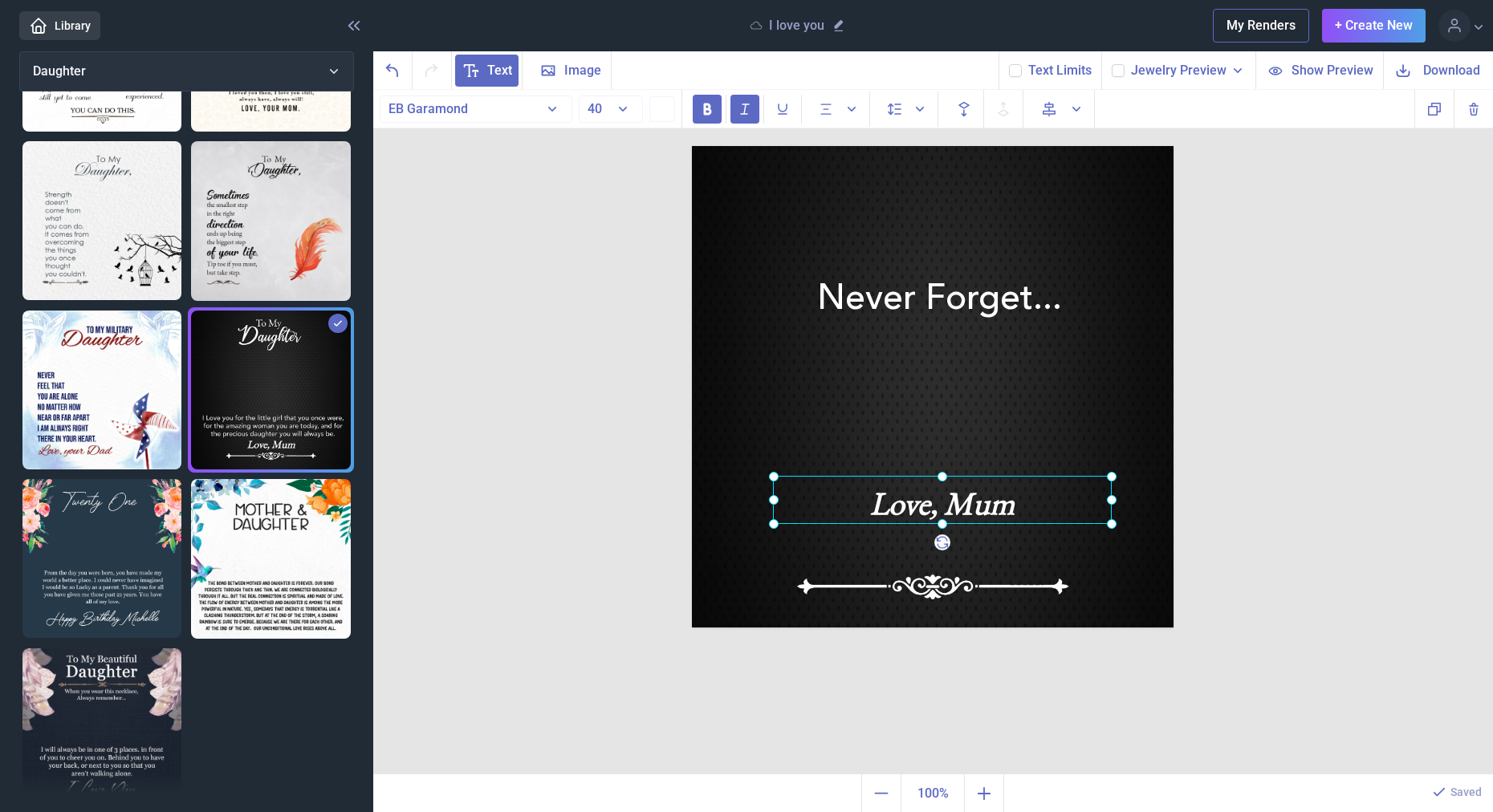
drag, startPoint x: 982, startPoint y: 552, endPoint x: 997, endPoint y: 462, distance: 91.2
click at [692, 146] on div "Love, Mum" at bounding box center [692, 146] width 0 height 0
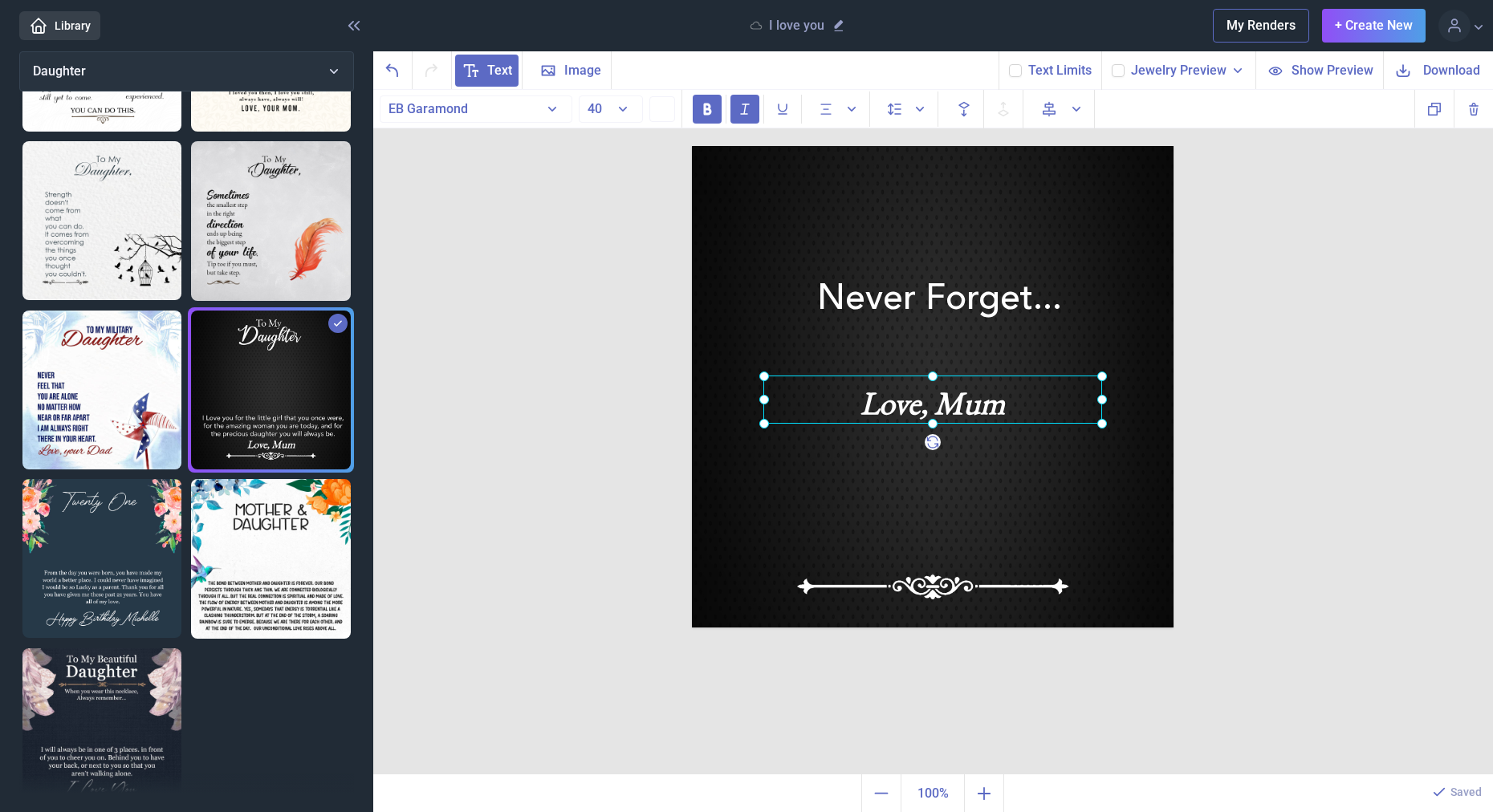
drag, startPoint x: 982, startPoint y: 430, endPoint x: 977, endPoint y: 375, distance: 55.2
click at [976, 395] on div at bounding box center [932, 399] width 339 height 49
drag, startPoint x: 978, startPoint y: 399, endPoint x: 973, endPoint y: 373, distance: 26.5
click at [973, 373] on div at bounding box center [932, 390] width 339 height 49
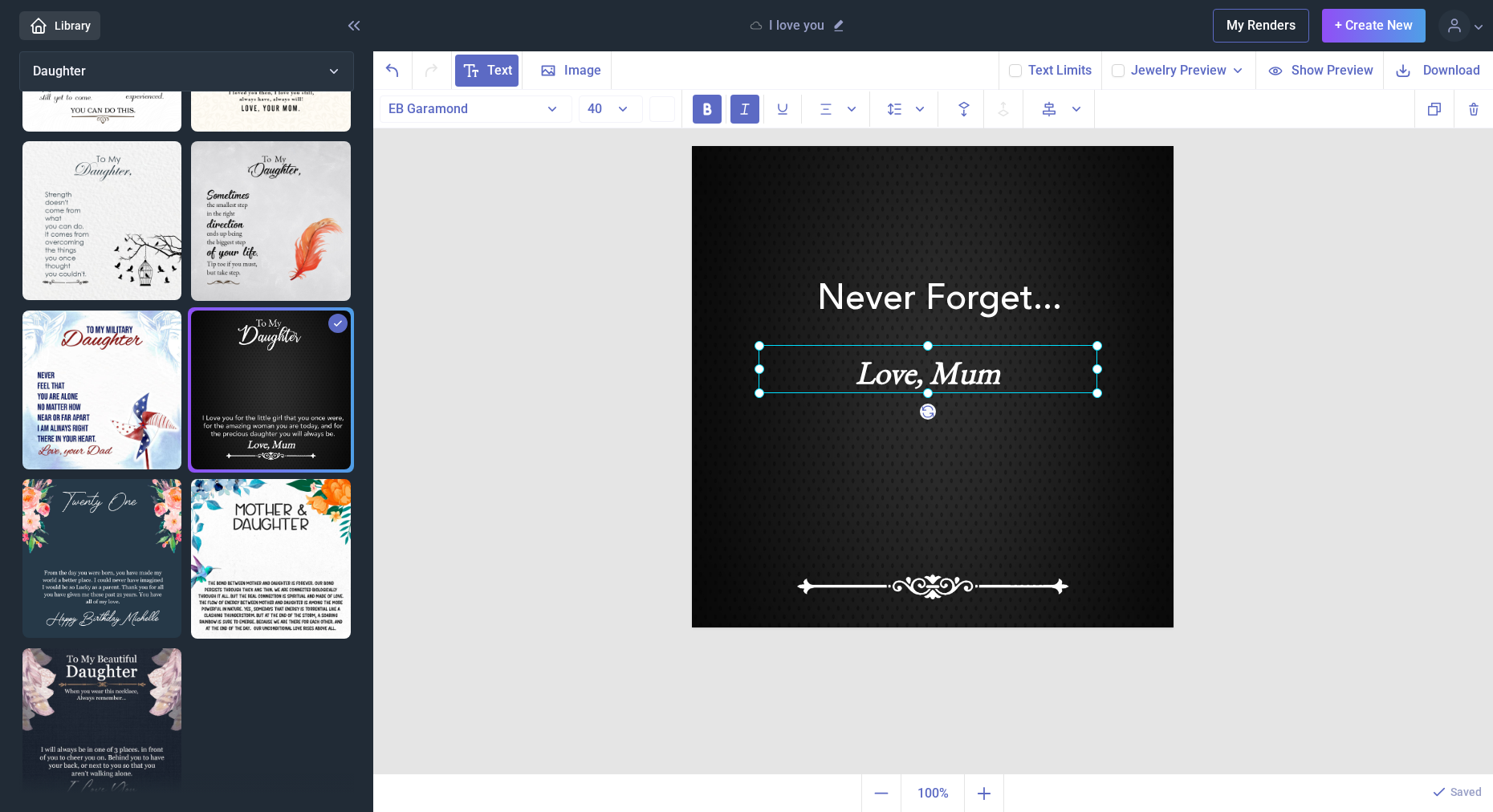
click at [973, 372] on div at bounding box center [927, 370] width 339 height 49
click at [973, 372] on div "Love, Mum" at bounding box center [927, 370] width 339 height 49
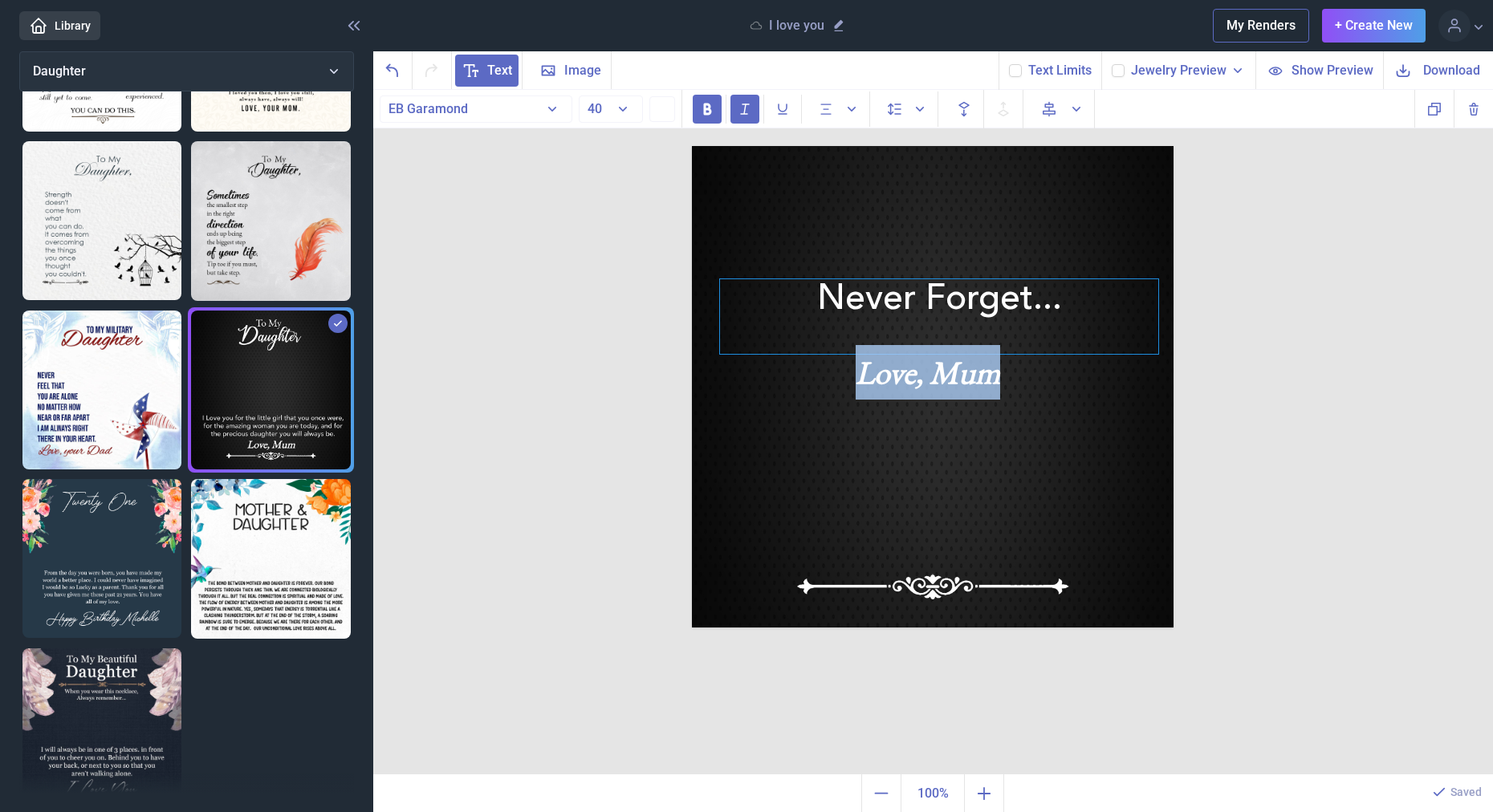
click at [1028, 146] on div "Never Forget..." at bounding box center [933, 146] width 482 height 0
click at [968, 382] on div "Love, Mum" at bounding box center [927, 370] width 339 height 49
click at [1207, 359] on div "Never Forget... I LOVE YOU Duplicate Delete Backwards > Forward" at bounding box center [933, 432] width 1120 height 685
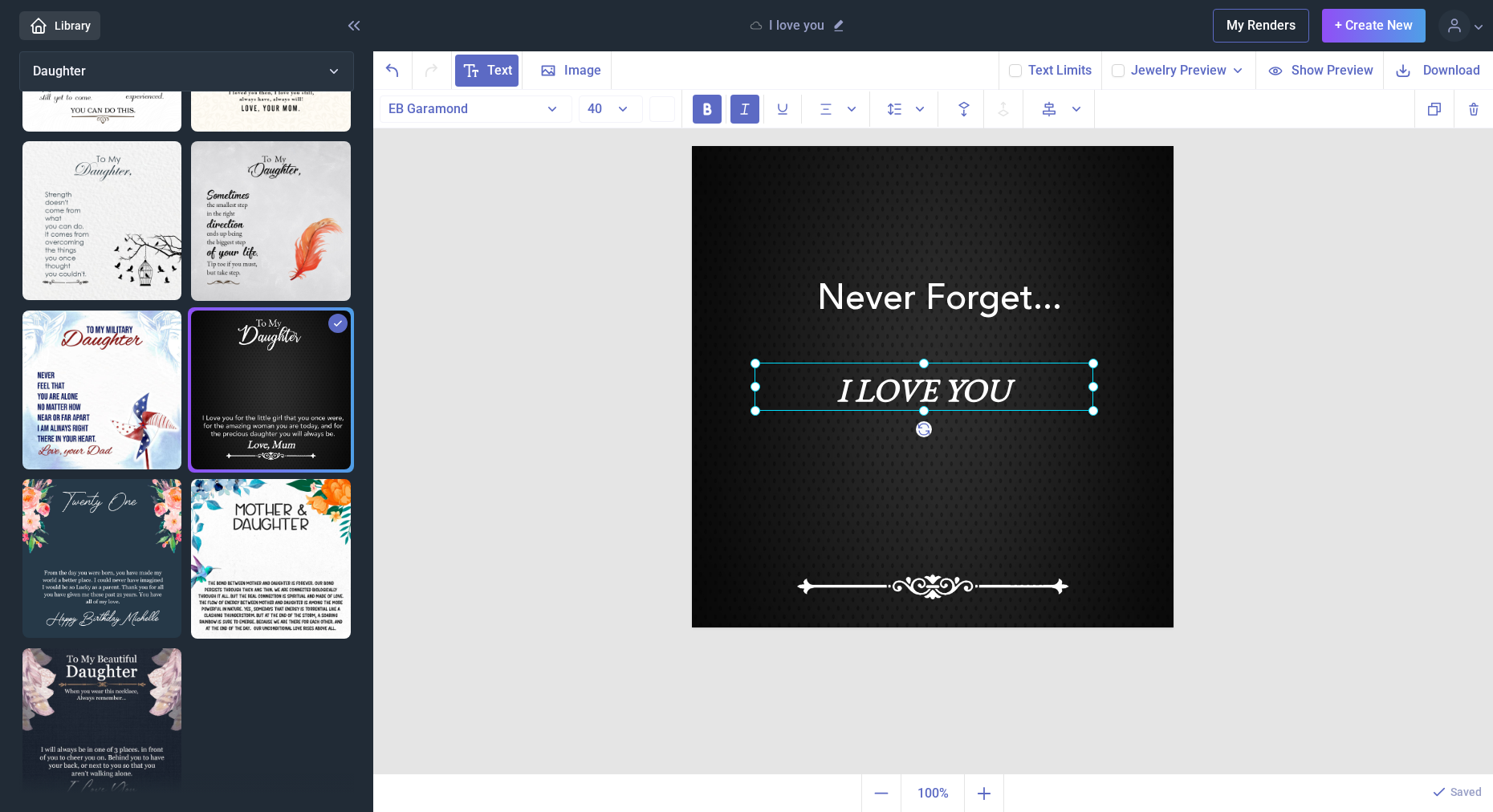
drag, startPoint x: 1020, startPoint y: 371, endPoint x: 1015, endPoint y: 389, distance: 18.7
click at [692, 146] on div "I LOVE YOU" at bounding box center [692, 146] width 0 height 0
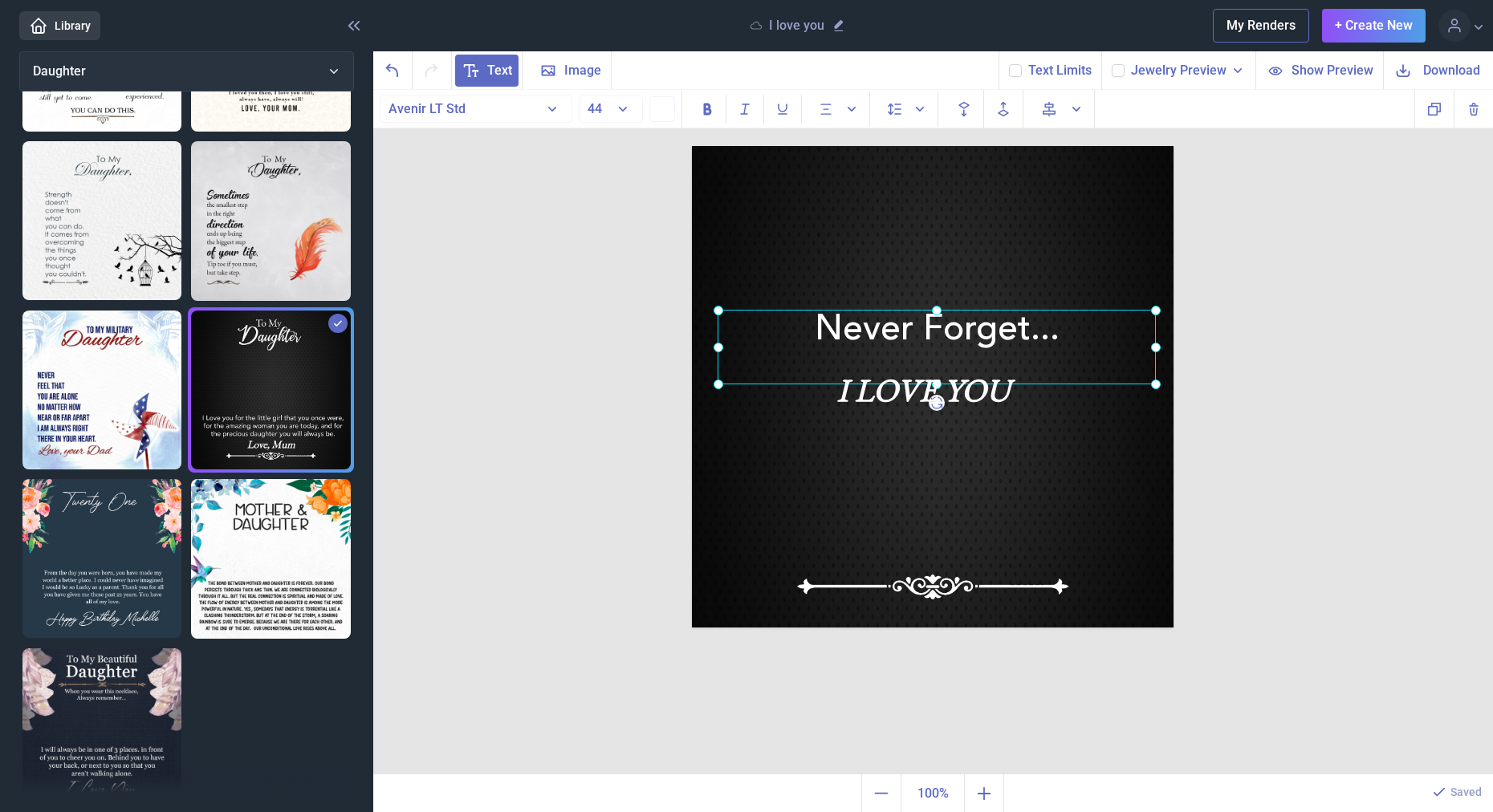
drag, startPoint x: 1011, startPoint y: 308, endPoint x: 1008, endPoint y: 339, distance: 31.1
click at [692, 146] on div "Never Forget..." at bounding box center [692, 146] width 0 height 0
click at [1271, 390] on div "Never Forget... I LOVE YOU Duplicate Delete Backwards > Forward" at bounding box center [933, 432] width 1120 height 685
click at [692, 146] on div "Never Forget..." at bounding box center [692, 146] width 0 height 0
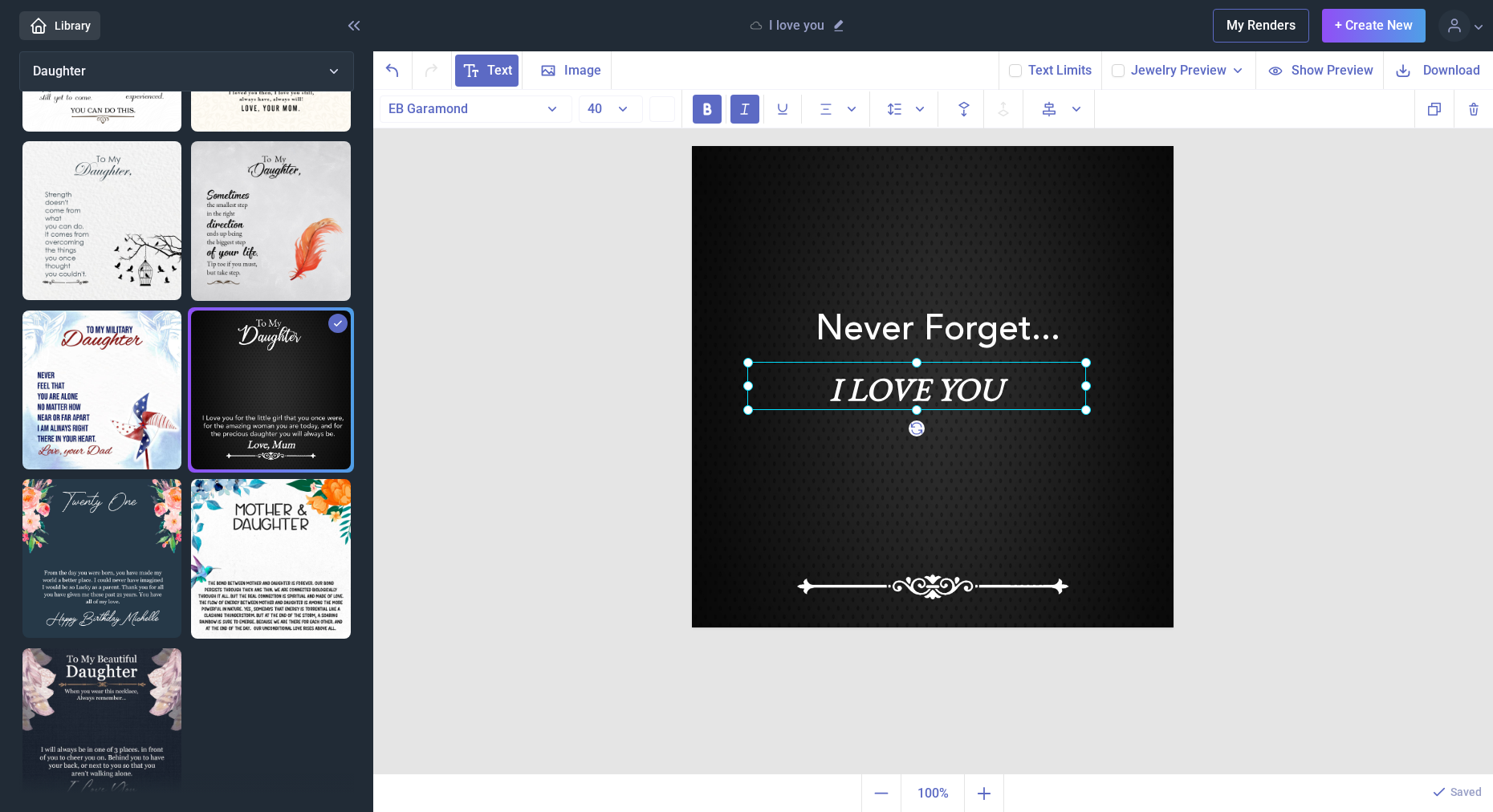
click at [692, 146] on div "I LOVE YOU" at bounding box center [692, 146] width 0 height 0
click at [1221, 366] on div "Never Forget... I LOVE YOU Duplicate Delete Backwards > Forward" at bounding box center [933, 432] width 1120 height 685
drag, startPoint x: 992, startPoint y: 387, endPoint x: 999, endPoint y: 384, distance: 7.6
click at [692, 146] on div "I LOVE YOU" at bounding box center [692, 146] width 0 height 0
click at [1290, 363] on div "Never Forget... I LOVE YOU Duplicate Delete Backwards > Forward" at bounding box center [933, 432] width 1120 height 685
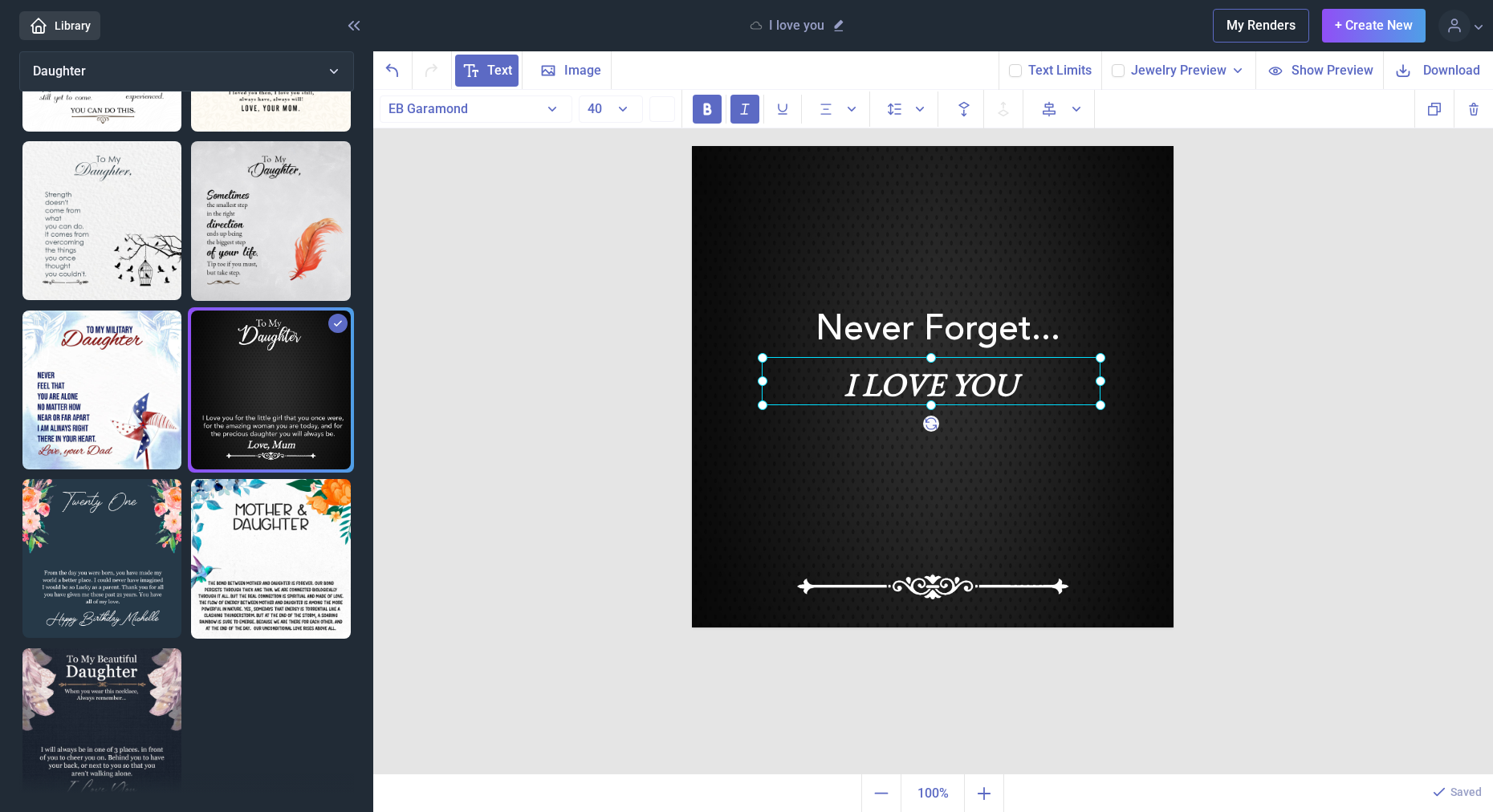
click at [692, 146] on div "I LOVE YOU" at bounding box center [692, 146] width 0 height 0
click at [1323, 377] on div "Never Forget... I LOVE YOU Duplicate Delete Backwards > Forward" at bounding box center [933, 432] width 1120 height 685
drag, startPoint x: 1017, startPoint y: 387, endPoint x: 1007, endPoint y: 386, distance: 10.0
click at [692, 146] on div "I LOVE YOU" at bounding box center [692, 146] width 0 height 0
click at [1207, 380] on div "Never Forget... I LOVE YOU Duplicate Delete Backwards > Forward" at bounding box center [933, 432] width 1120 height 685
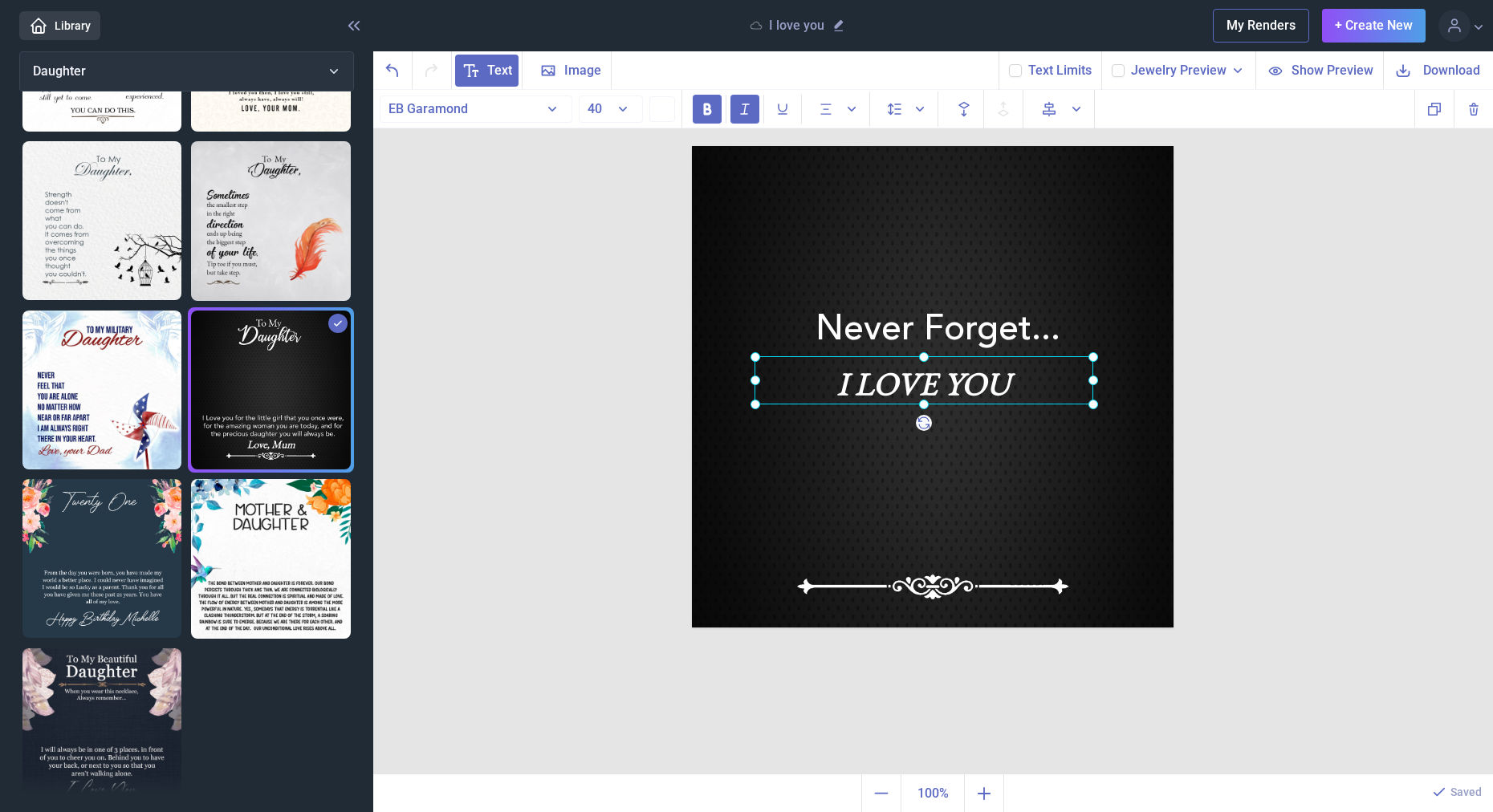
click at [692, 146] on div "I LOVE YOU" at bounding box center [692, 146] width 0 height 0
click at [1294, 379] on div "Never Forget... I LOVE YOU Duplicate Delete Backwards > Forward" at bounding box center [933, 432] width 1120 height 685
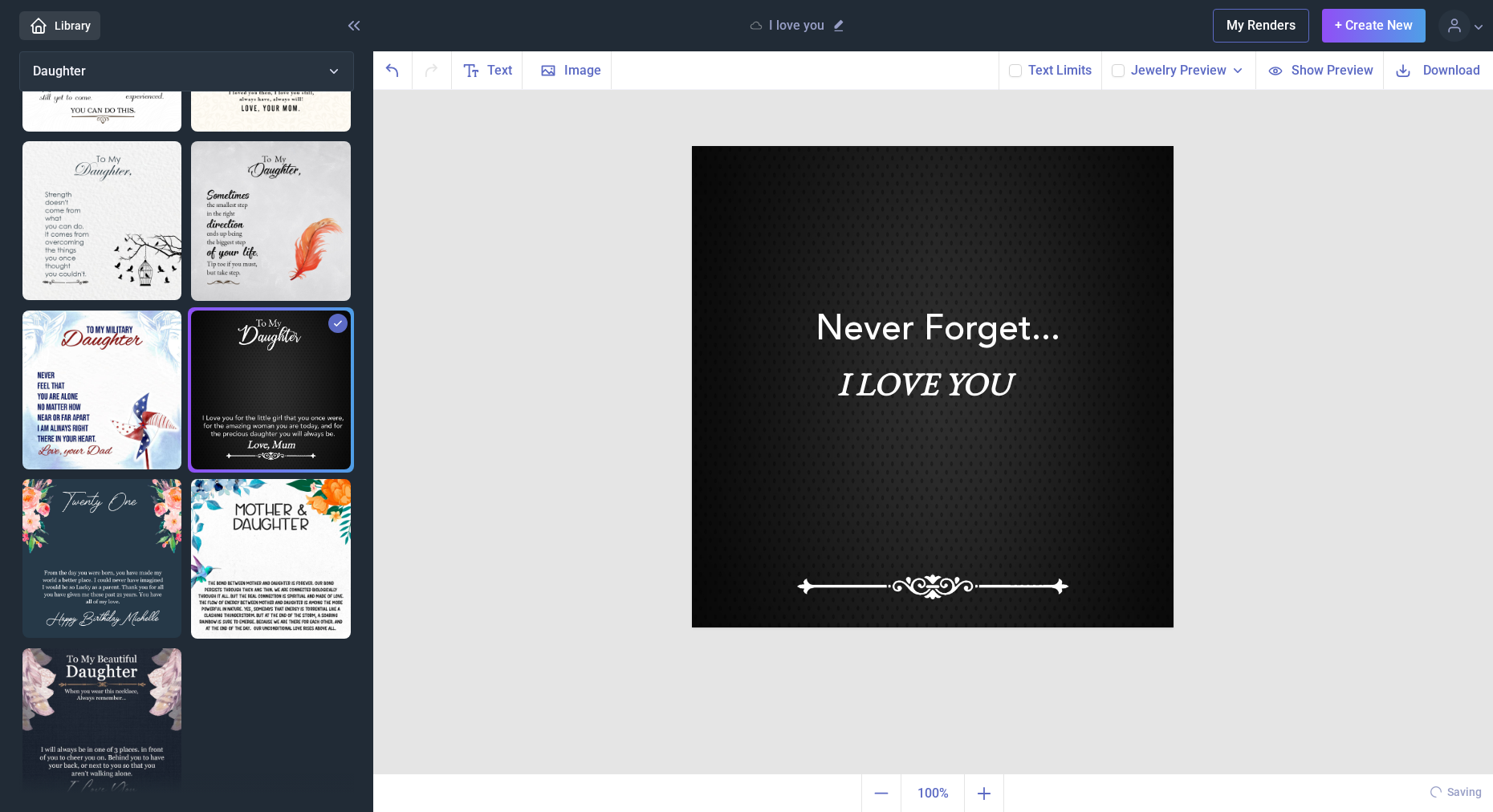
click at [1448, 71] on span "Download" at bounding box center [1451, 70] width 57 height 19
